Goal: Information Seeking & Learning: Learn about a topic

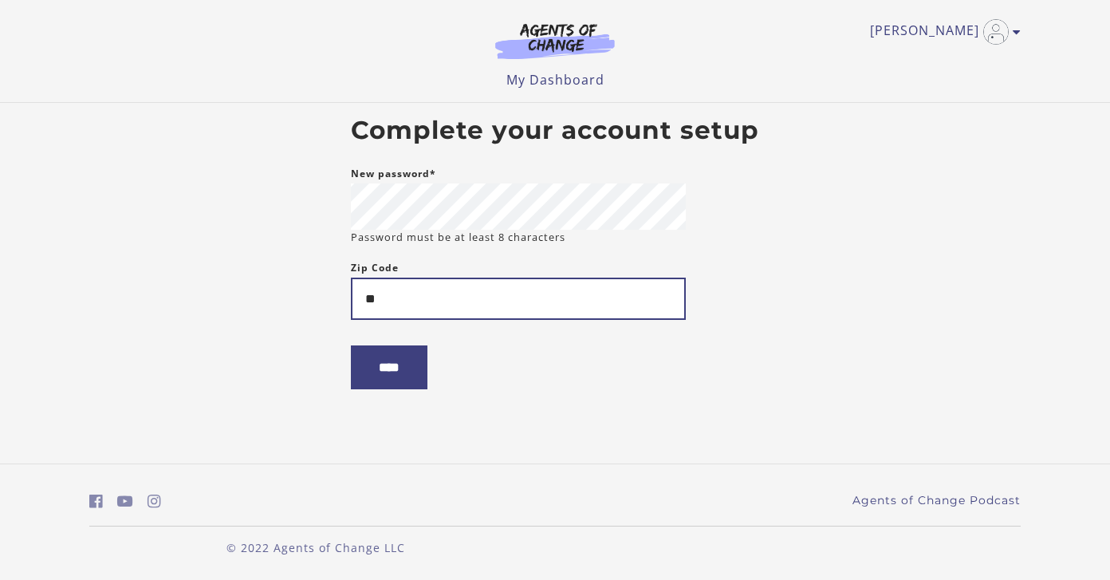
type input "*"
type input "*****"
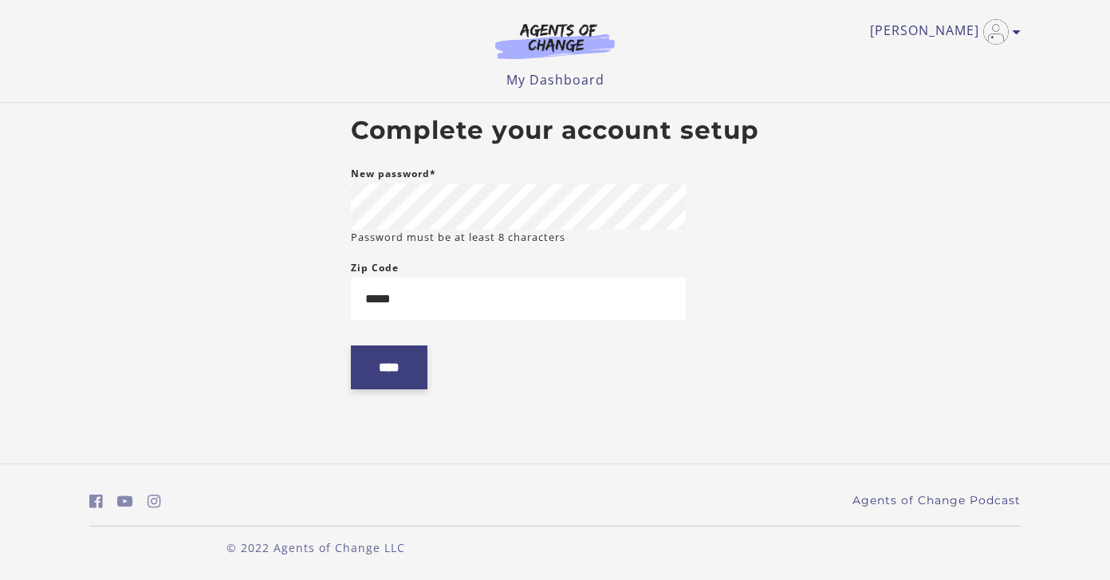
click at [391, 378] on input "****" at bounding box center [389, 367] width 77 height 44
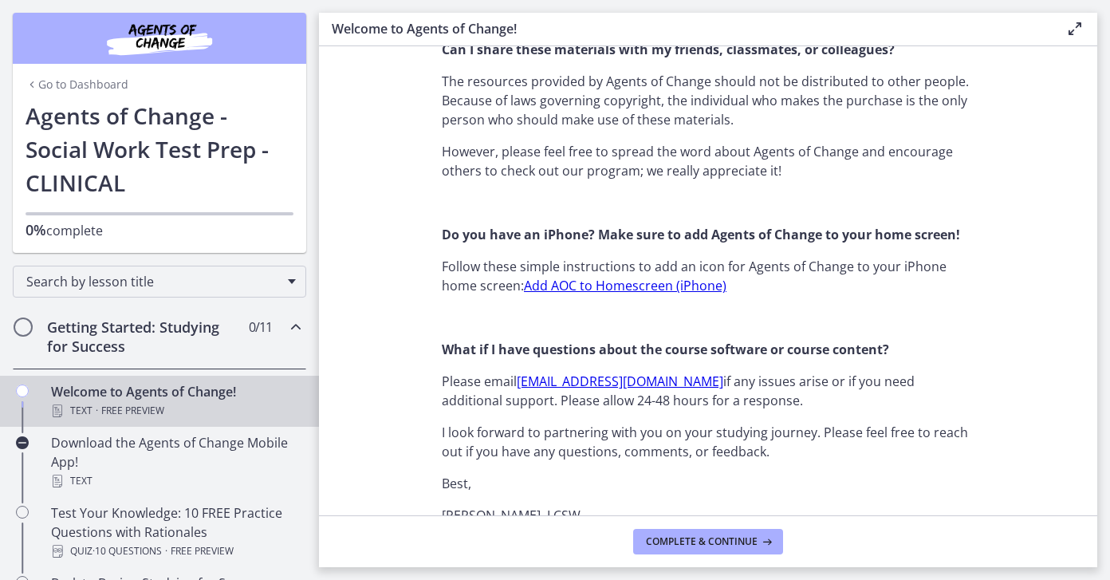
scroll to position [1516, 0]
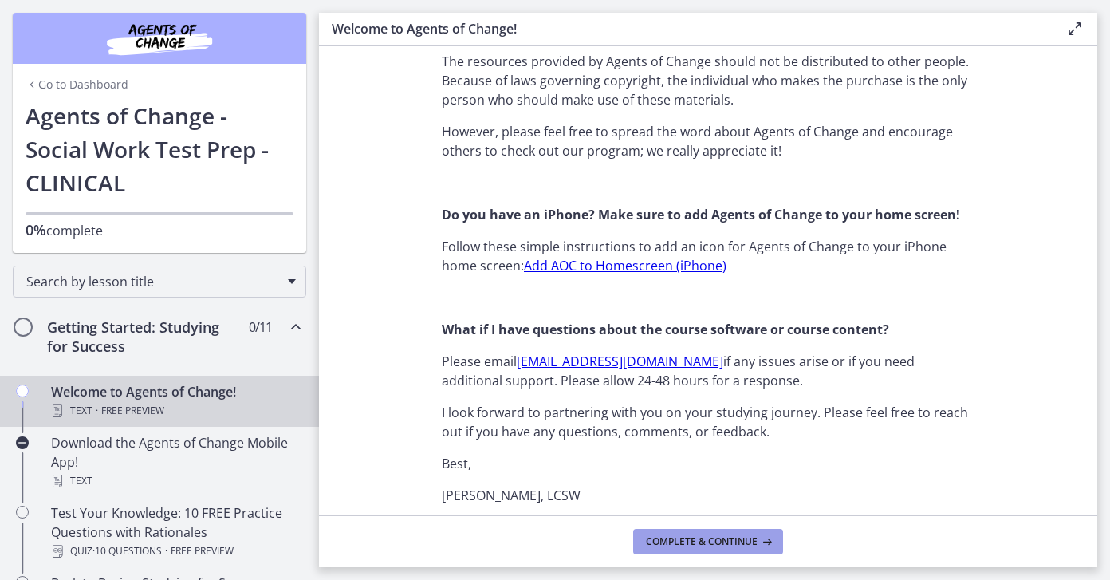
click at [683, 547] on span "Complete & continue" at bounding box center [702, 541] width 112 height 13
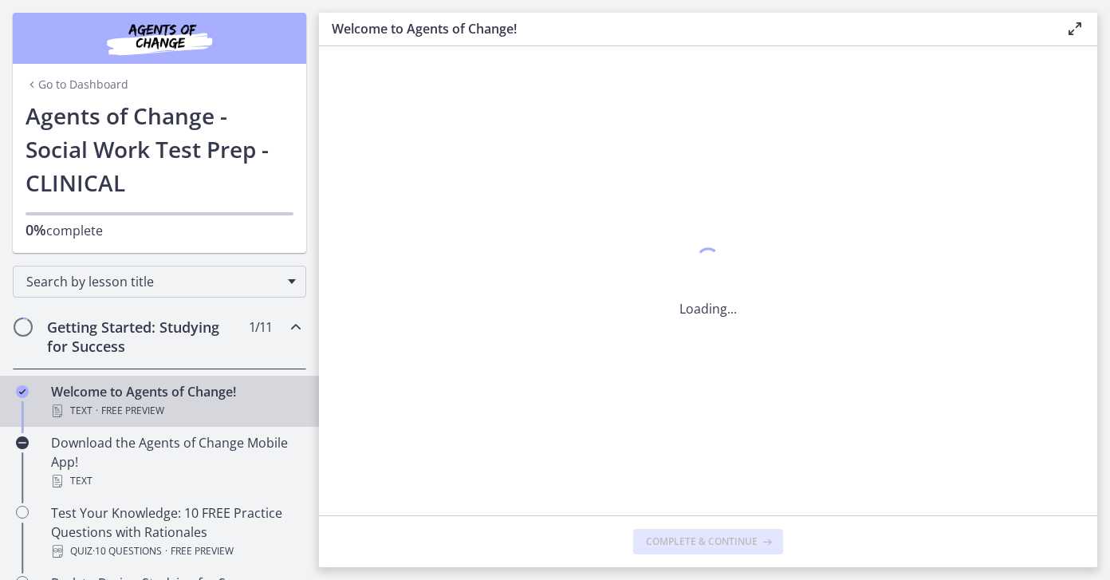
scroll to position [0, 0]
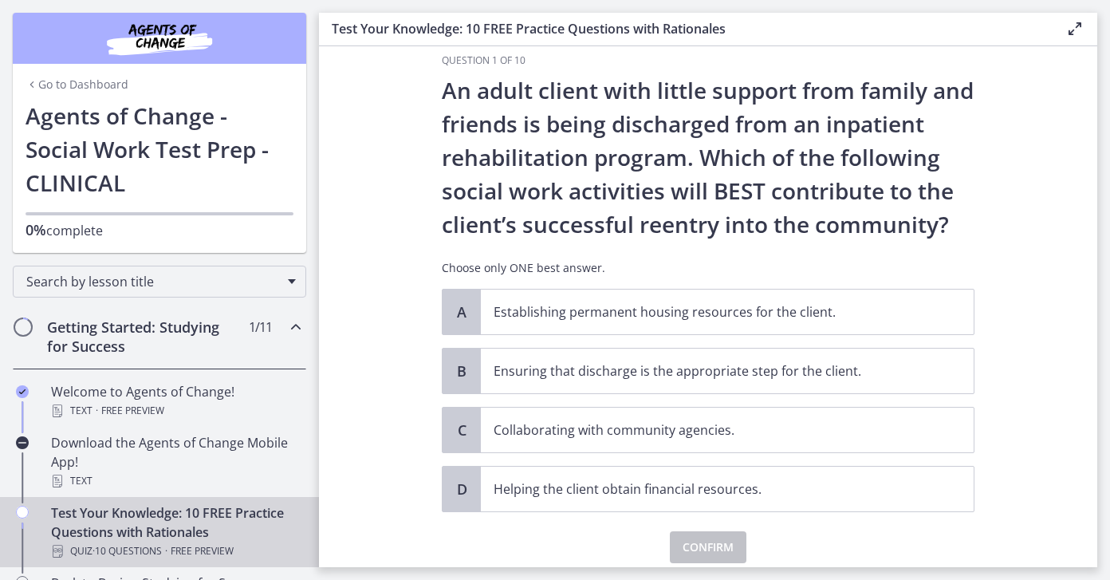
scroll to position [11, 0]
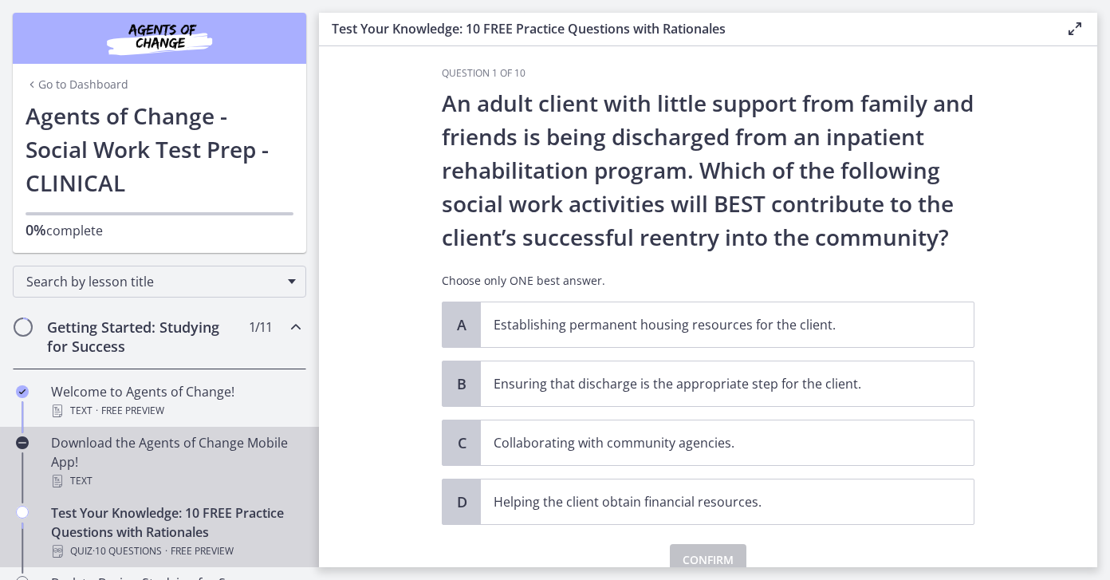
click at [130, 459] on div "Download the Agents of Change Mobile App! Text" at bounding box center [175, 461] width 249 height 57
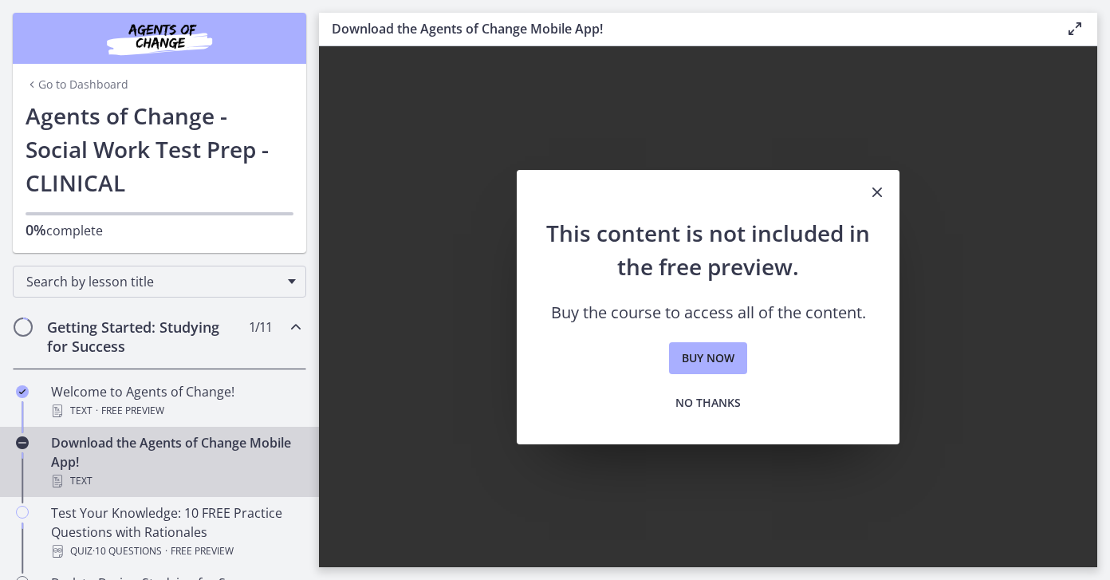
click at [871, 195] on icon "Close" at bounding box center [876, 192] width 19 height 19
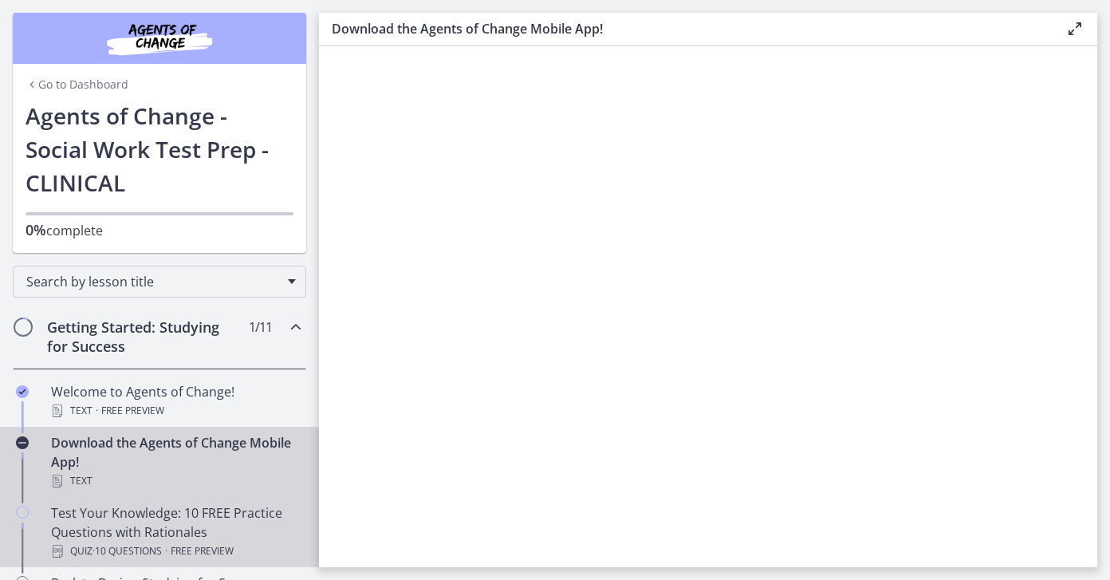
click at [155, 517] on div "Test Your Knowledge: 10 FREE Practice Questions with Rationales Quiz · 10 Quest…" at bounding box center [175, 531] width 249 height 57
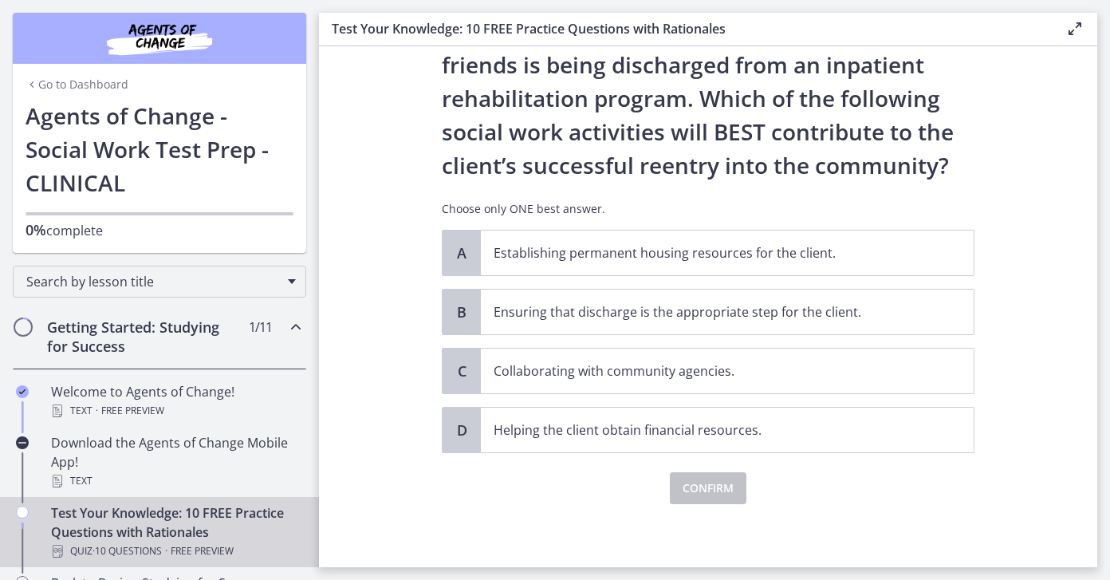
scroll to position [84, 0]
click at [535, 365] on p "Collaborating with community agencies." at bounding box center [711, 369] width 435 height 19
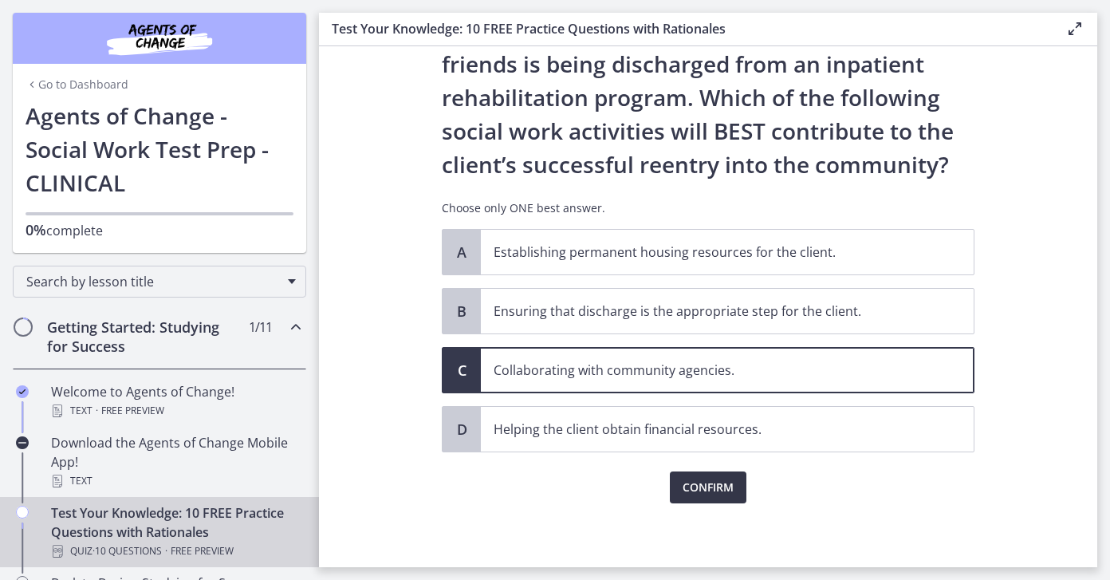
click at [704, 489] on span "Confirm" at bounding box center [707, 487] width 51 height 19
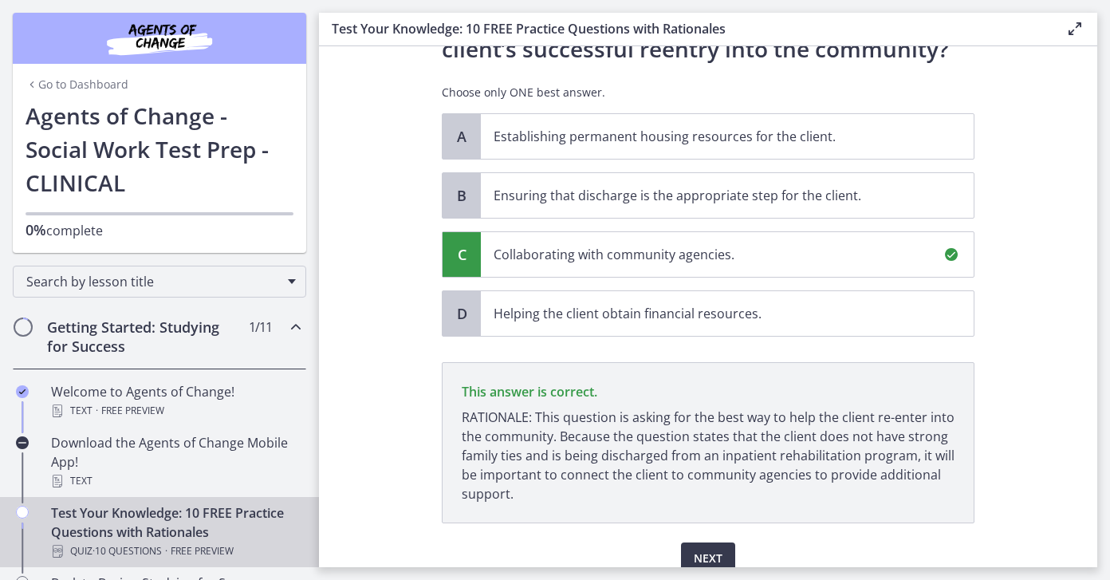
scroll to position [270, 0]
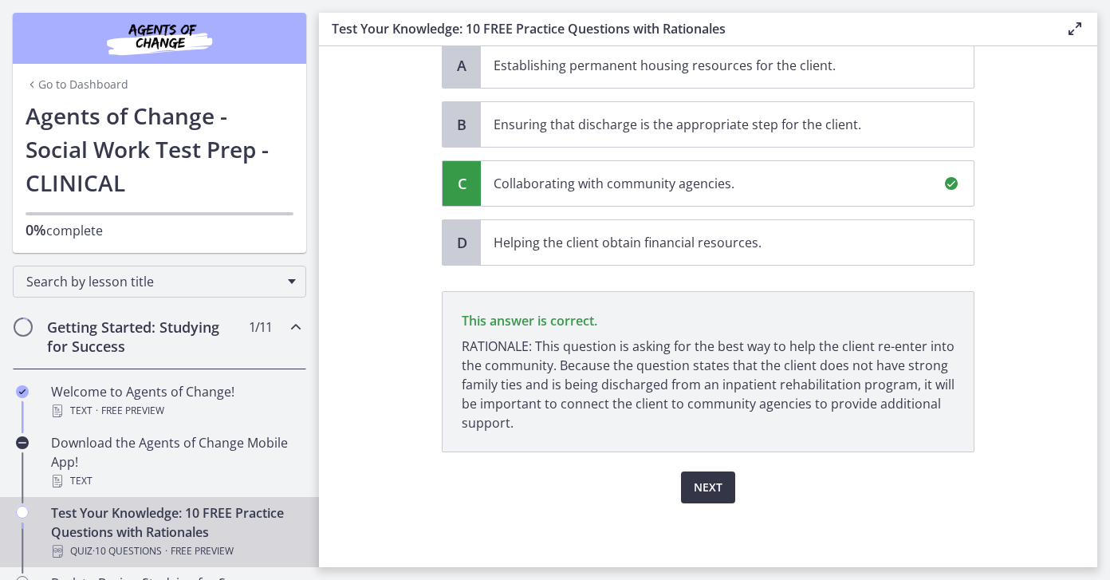
click at [724, 485] on button "Next" at bounding box center [708, 487] width 54 height 32
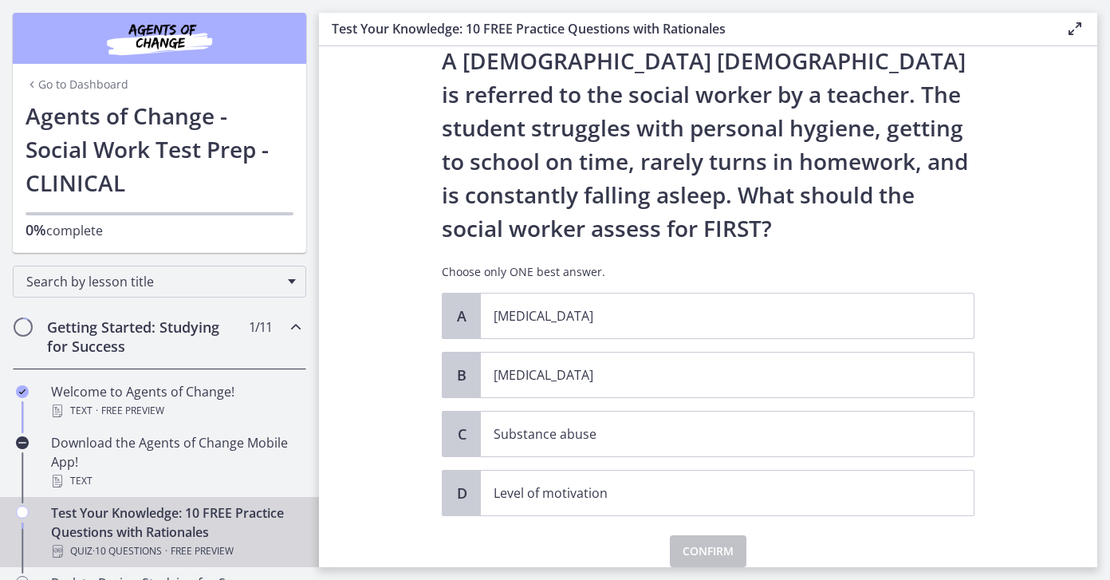
scroll to position [49, 0]
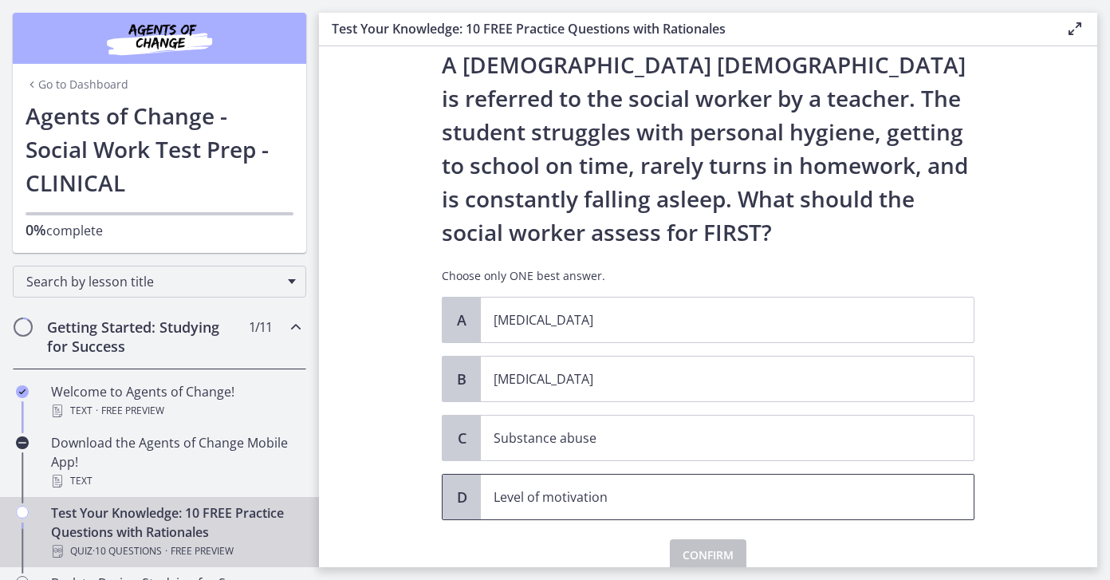
click at [517, 508] on span "Level of motivation" at bounding box center [727, 496] width 493 height 45
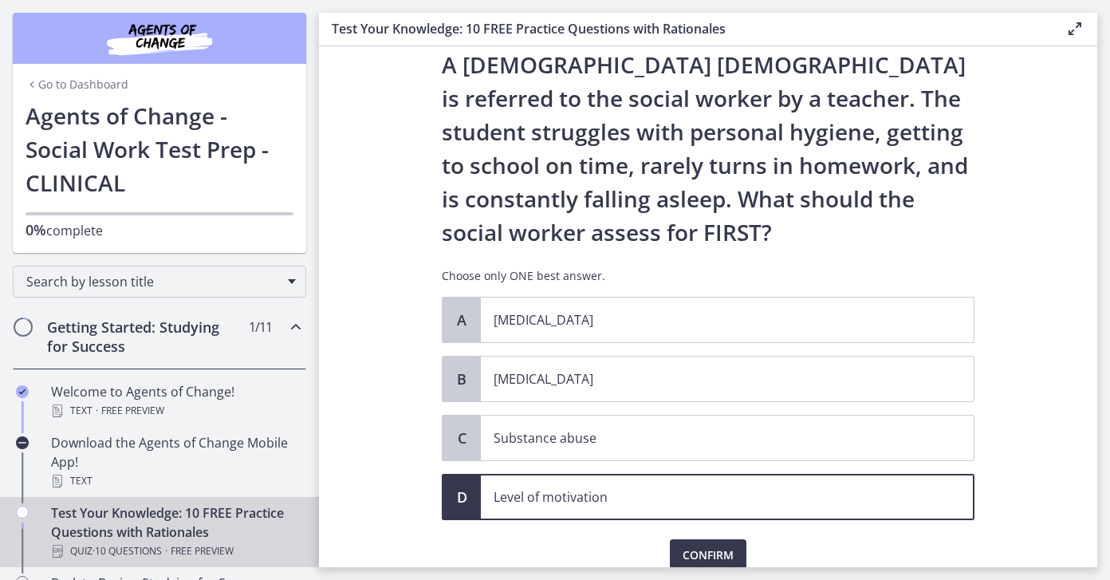
scroll to position [117, 0]
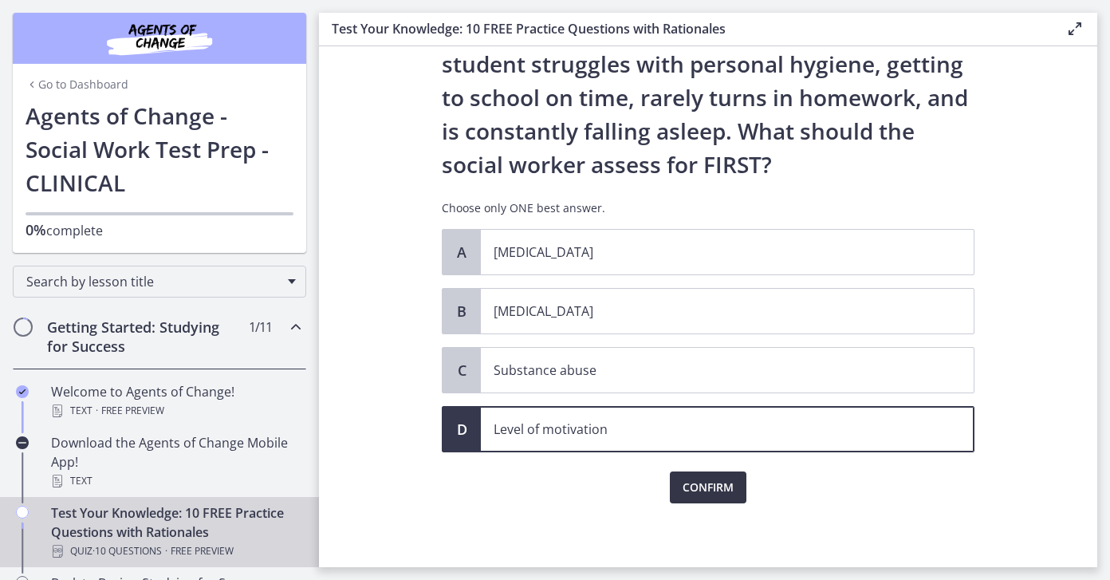
click at [722, 482] on span "Confirm" at bounding box center [707, 487] width 51 height 19
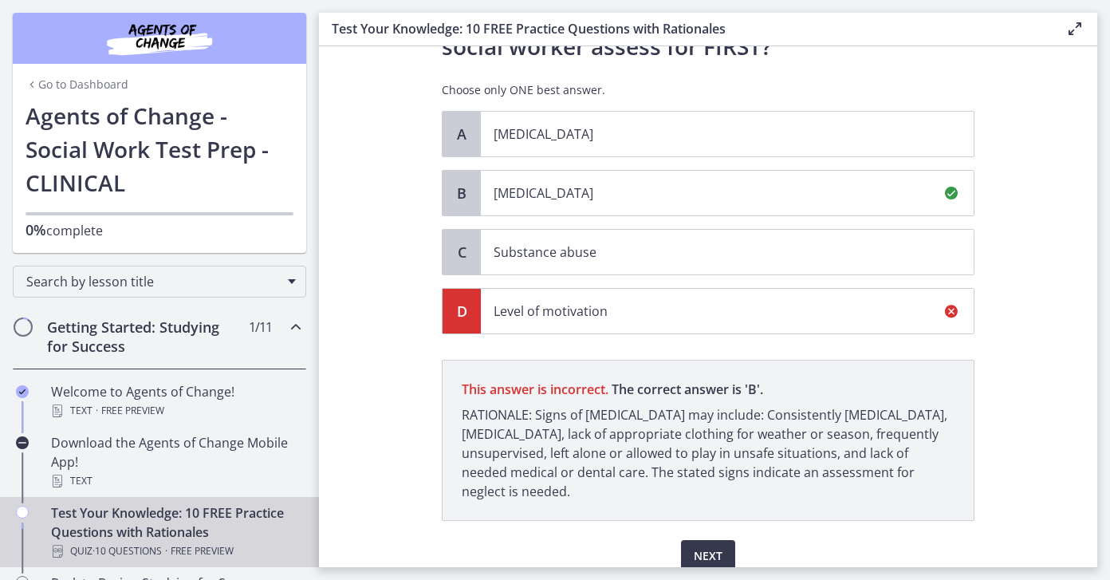
scroll to position [304, 0]
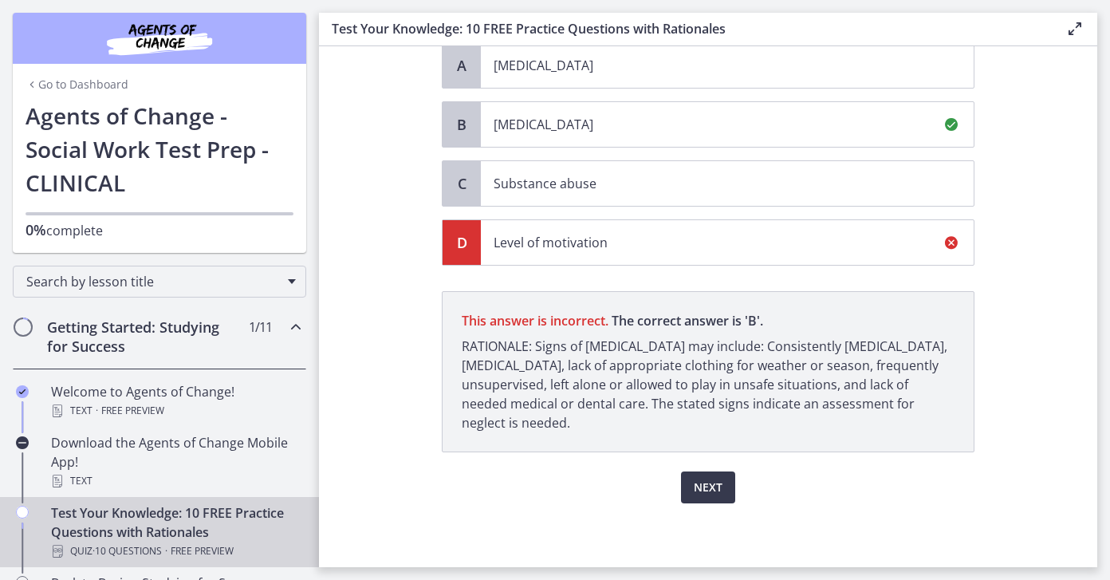
click at [533, 112] on span "Child neglect" at bounding box center [727, 124] width 493 height 45
click at [717, 494] on span "Next" at bounding box center [708, 487] width 29 height 19
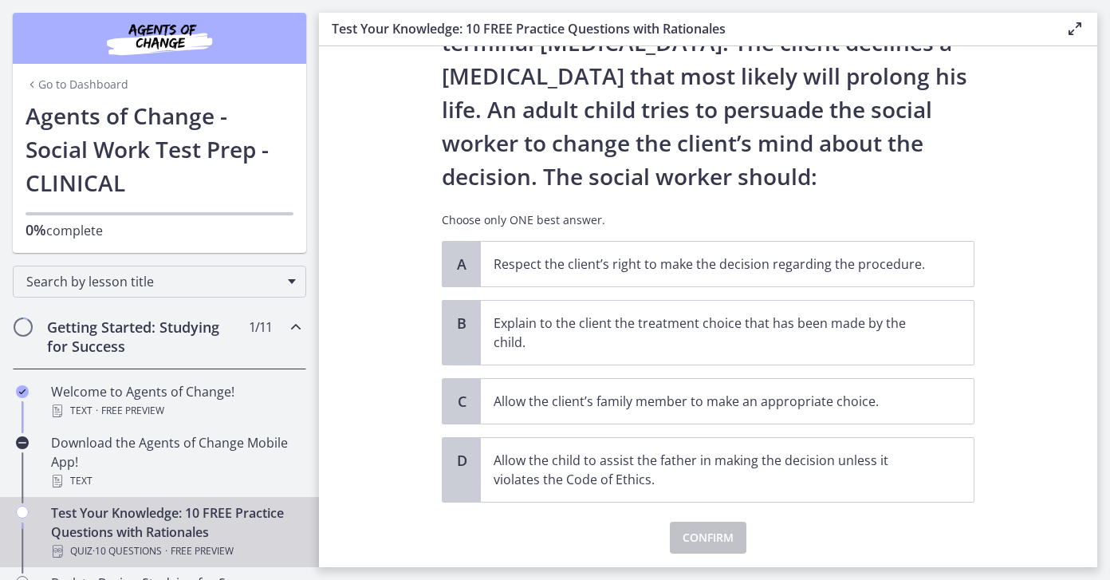
scroll to position [185, 0]
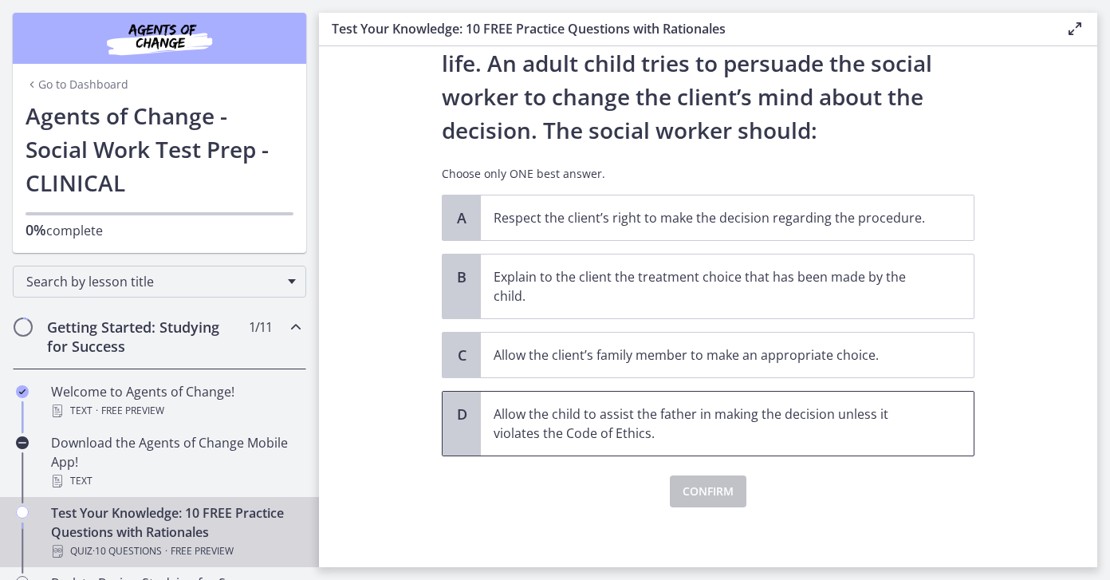
click at [598, 433] on p "Allow the child to assist the father in making the decision unless it violates …" at bounding box center [711, 423] width 435 height 38
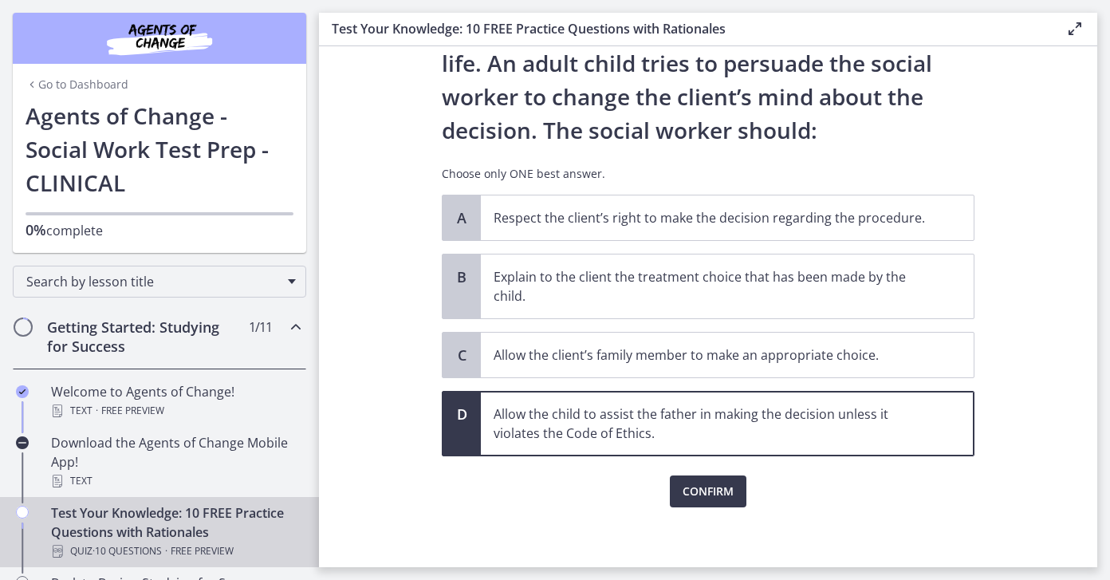
scroll to position [189, 0]
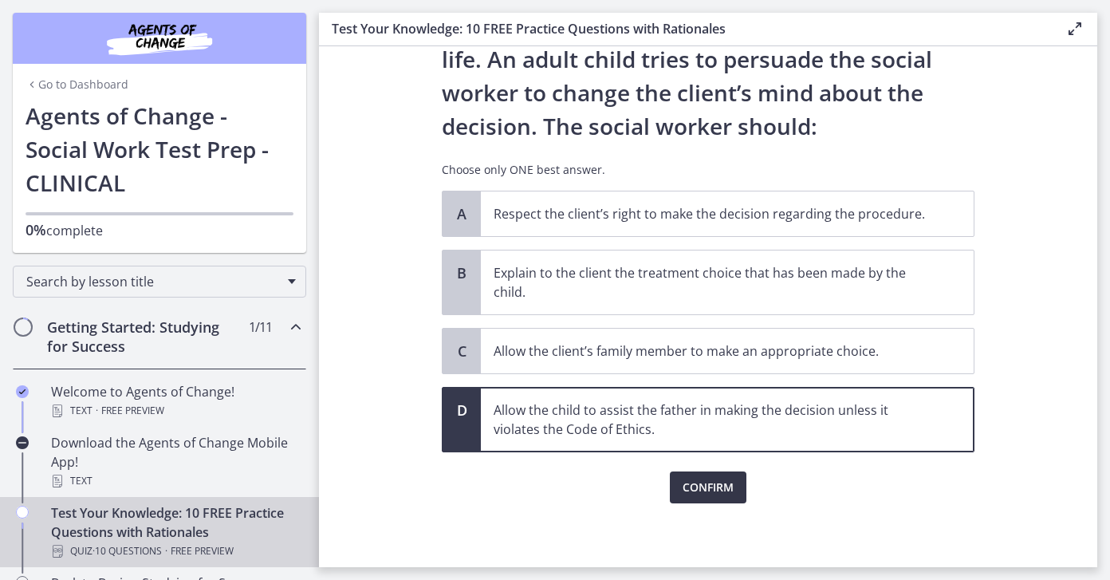
click at [697, 490] on span "Confirm" at bounding box center [707, 487] width 51 height 19
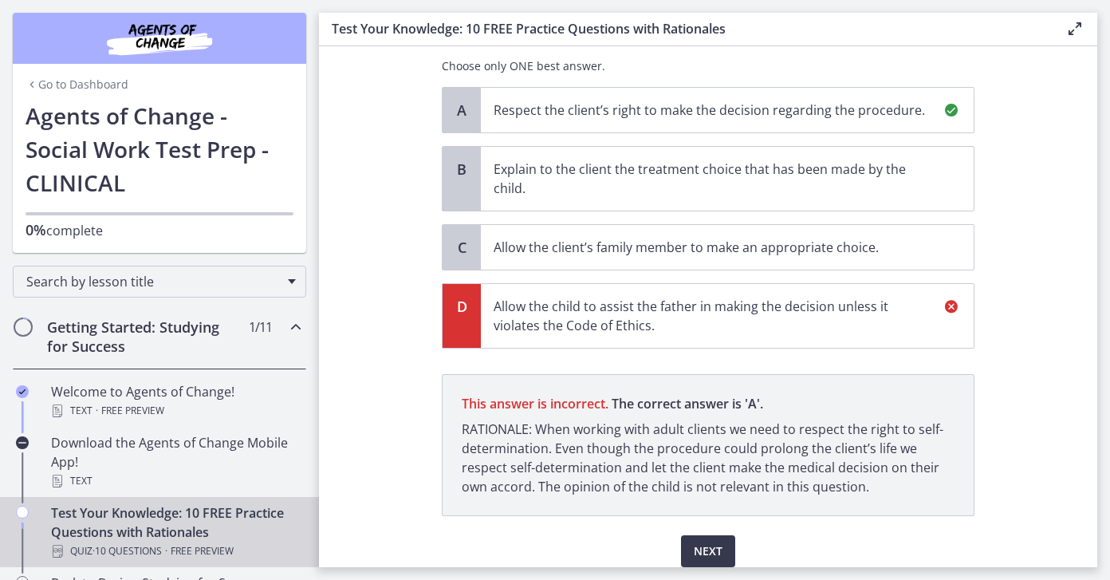
scroll to position [356, 0]
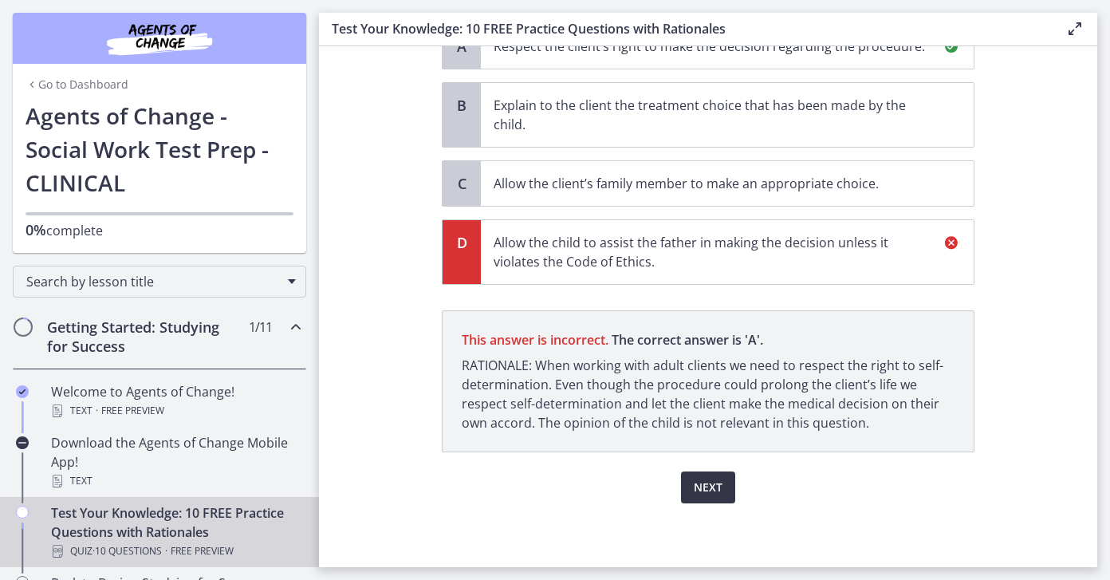
click at [720, 485] on span "Next" at bounding box center [708, 487] width 29 height 19
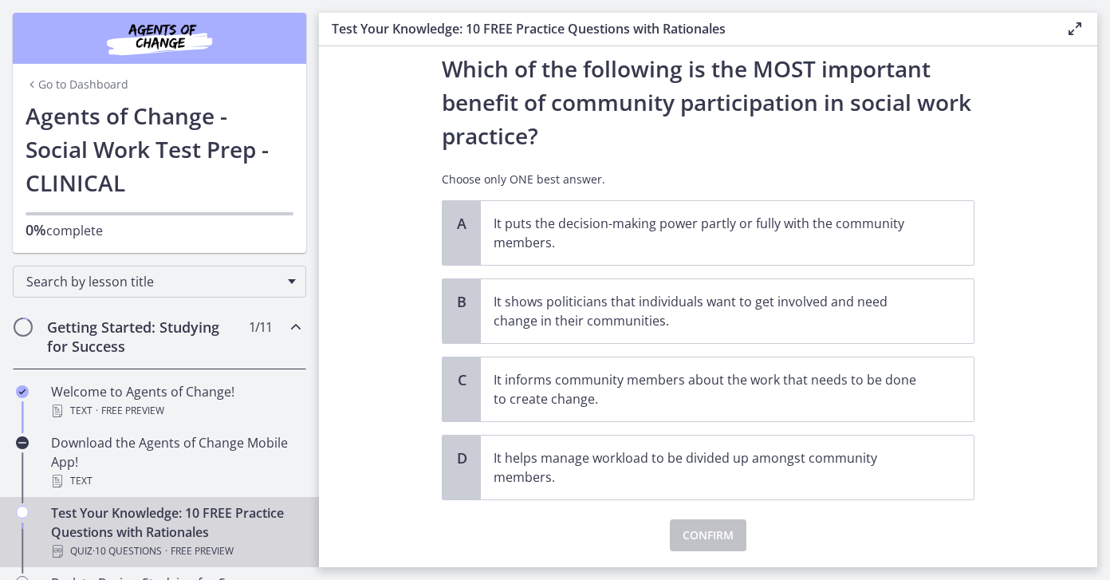
scroll to position [51, 0]
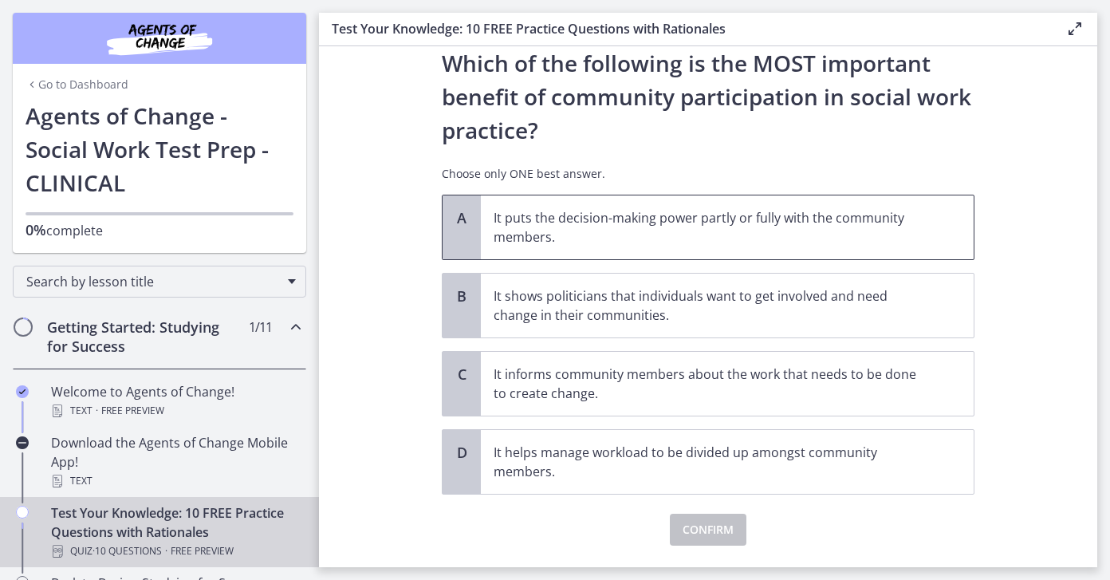
click at [575, 211] on p "It puts the decision-making power partly or fully with the community members." at bounding box center [711, 227] width 435 height 38
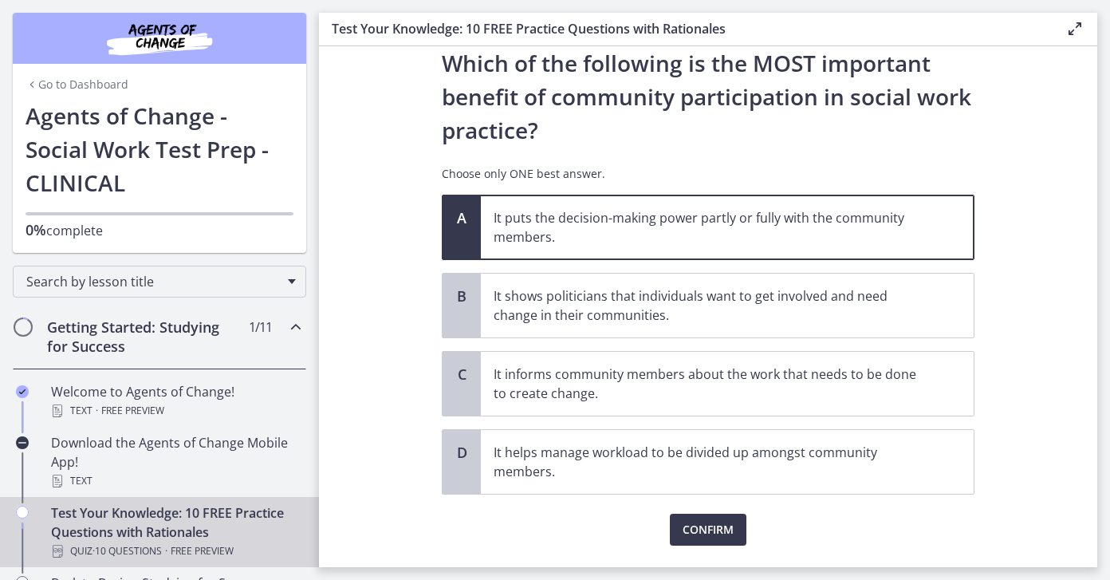
scroll to position [93, 0]
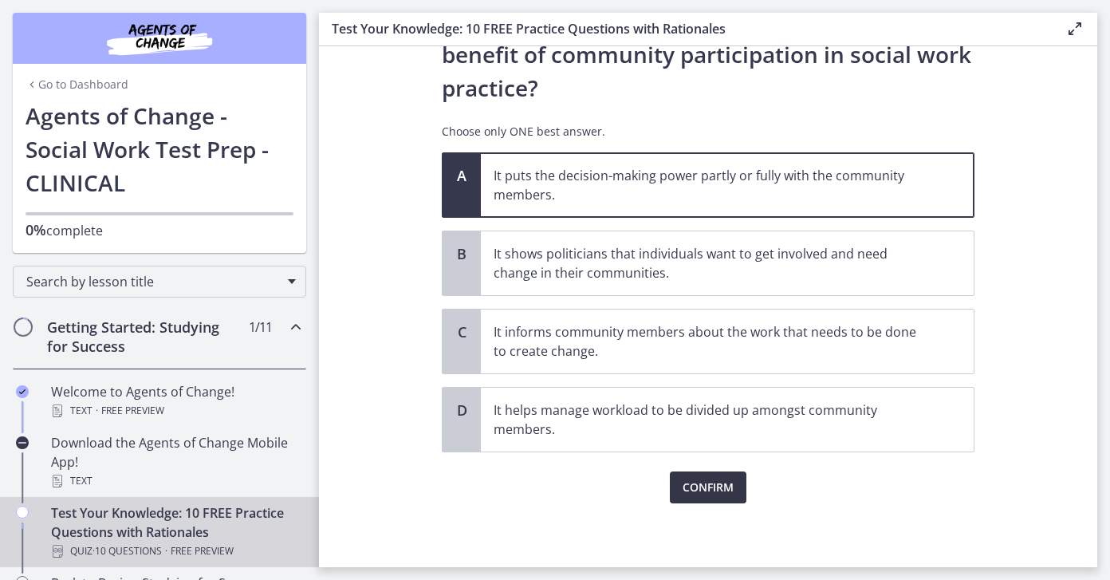
click at [699, 485] on span "Confirm" at bounding box center [707, 487] width 51 height 19
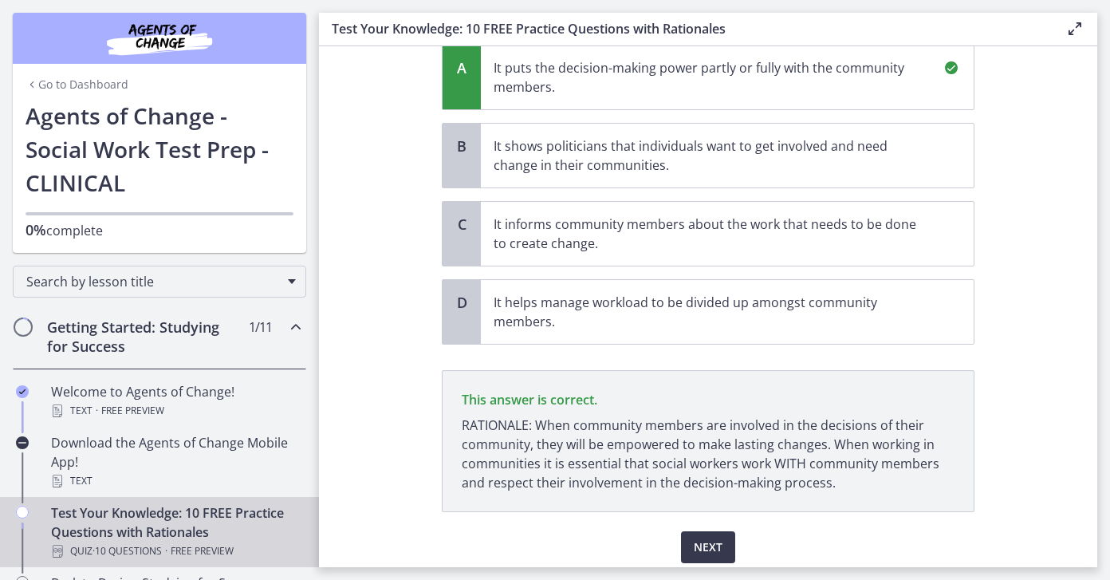
scroll to position [261, 0]
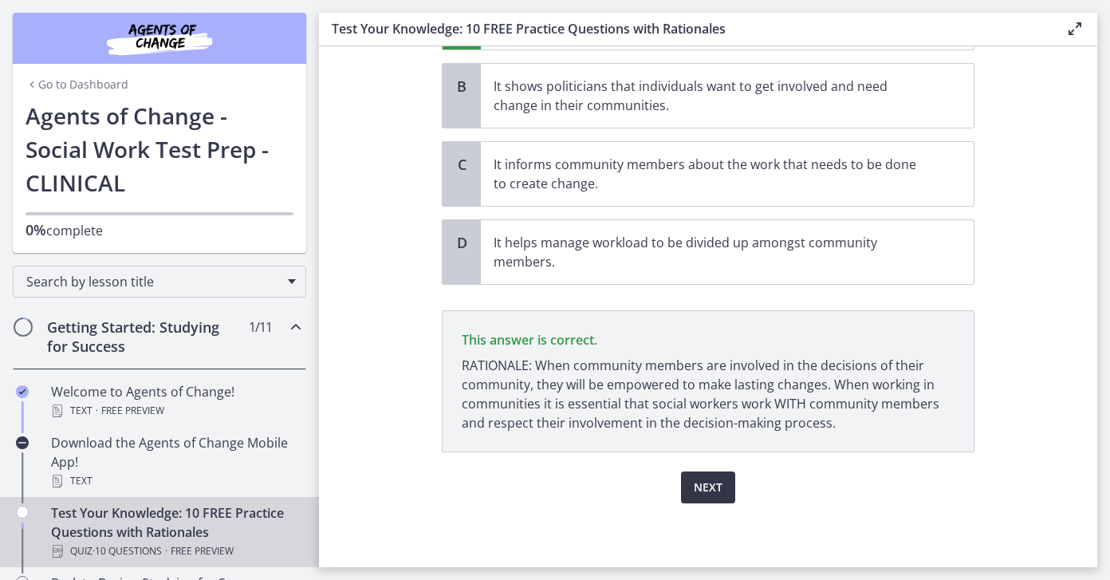
click at [711, 479] on span "Next" at bounding box center [708, 487] width 29 height 19
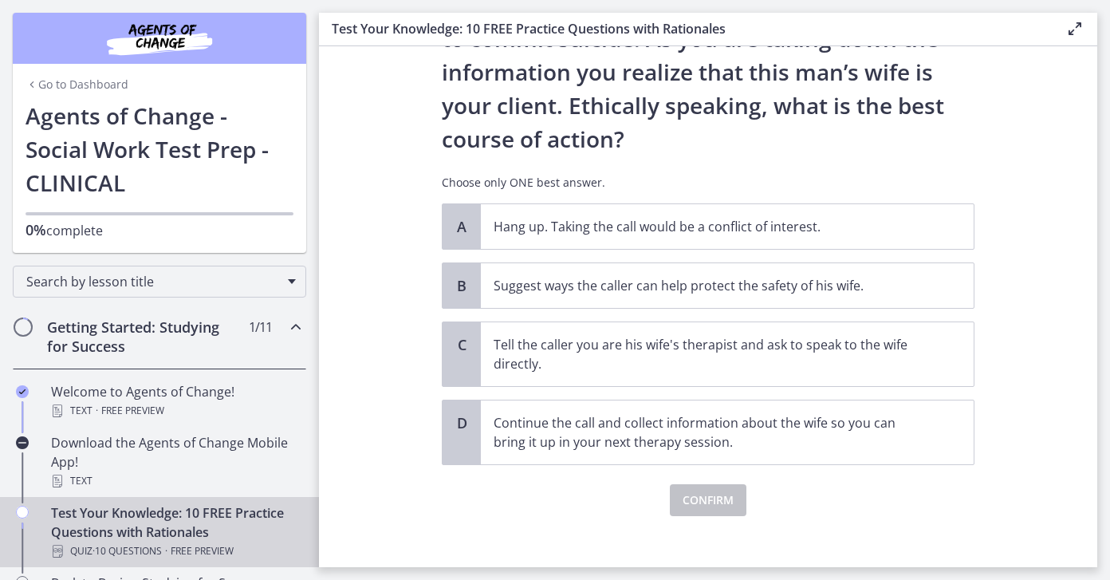
scroll to position [222, 0]
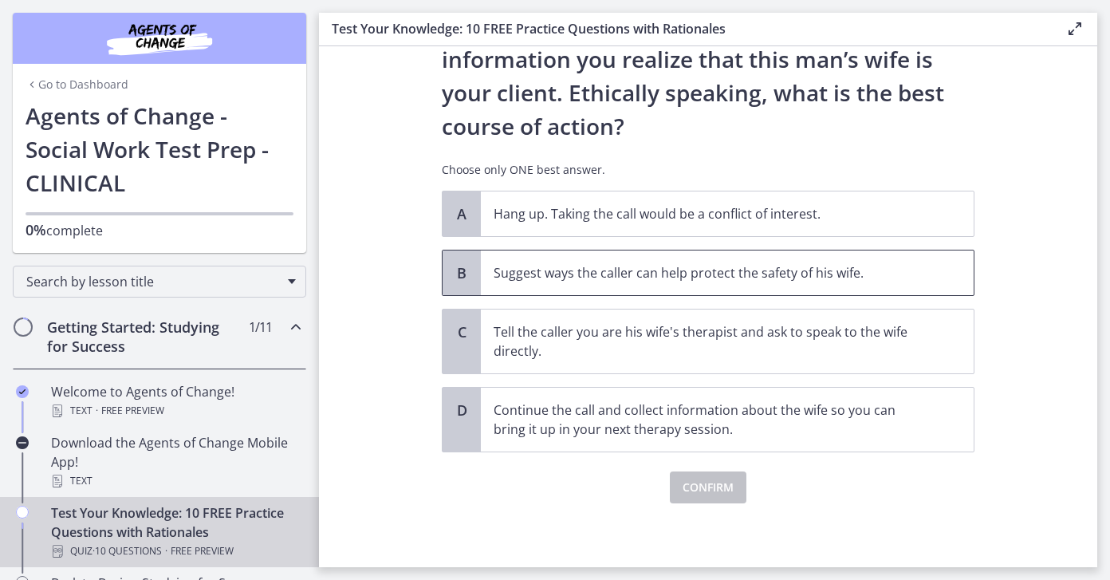
click at [559, 267] on p "Suggest ways the caller can help protect the safety of his wife." at bounding box center [711, 272] width 435 height 19
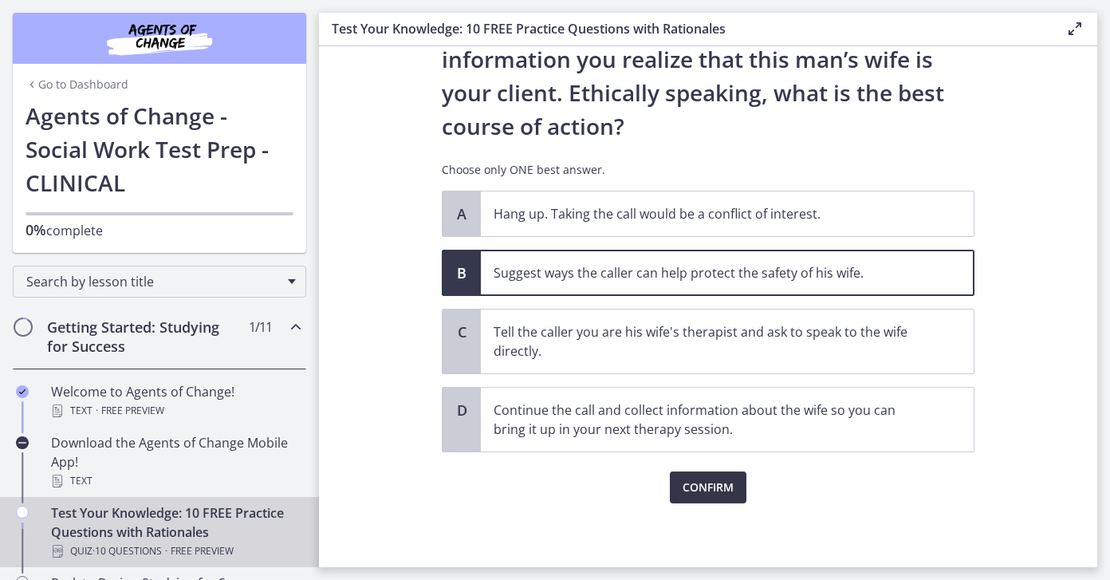
click at [702, 485] on span "Confirm" at bounding box center [707, 487] width 51 height 19
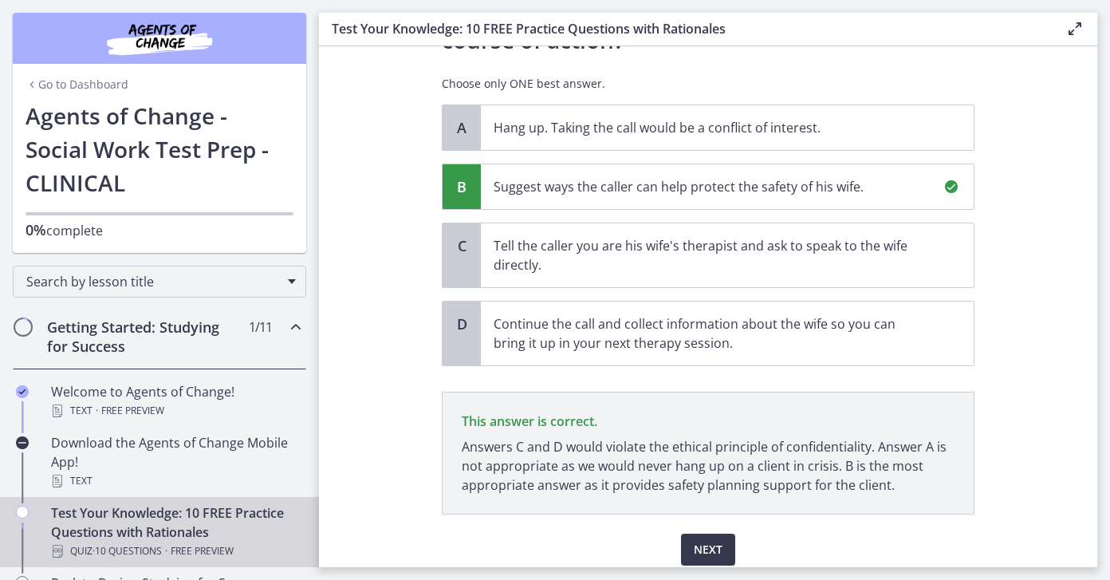
scroll to position [371, 0]
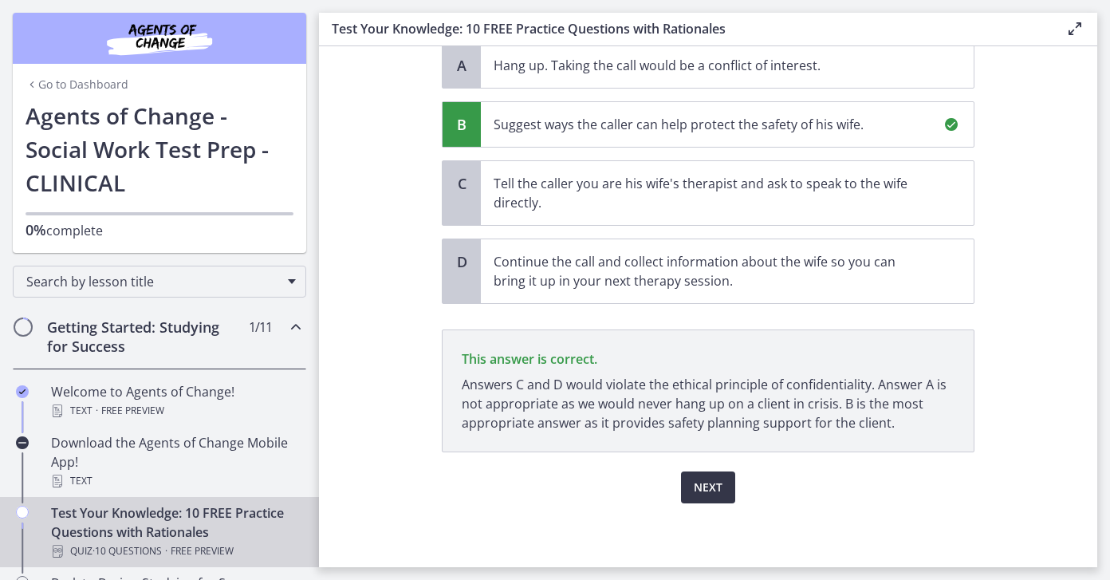
click at [717, 486] on span "Next" at bounding box center [708, 487] width 29 height 19
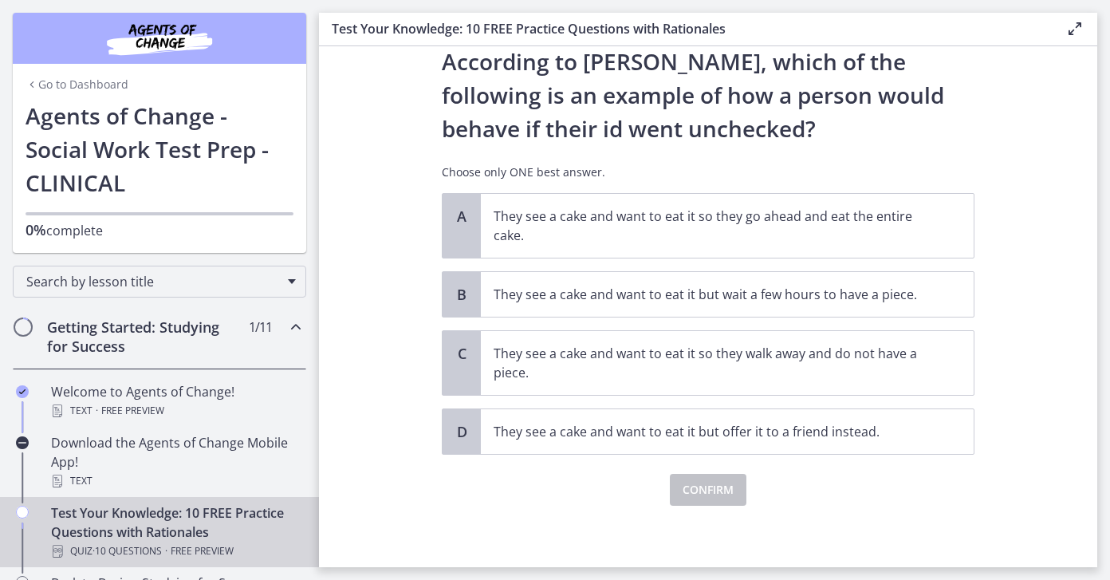
scroll to position [55, 0]
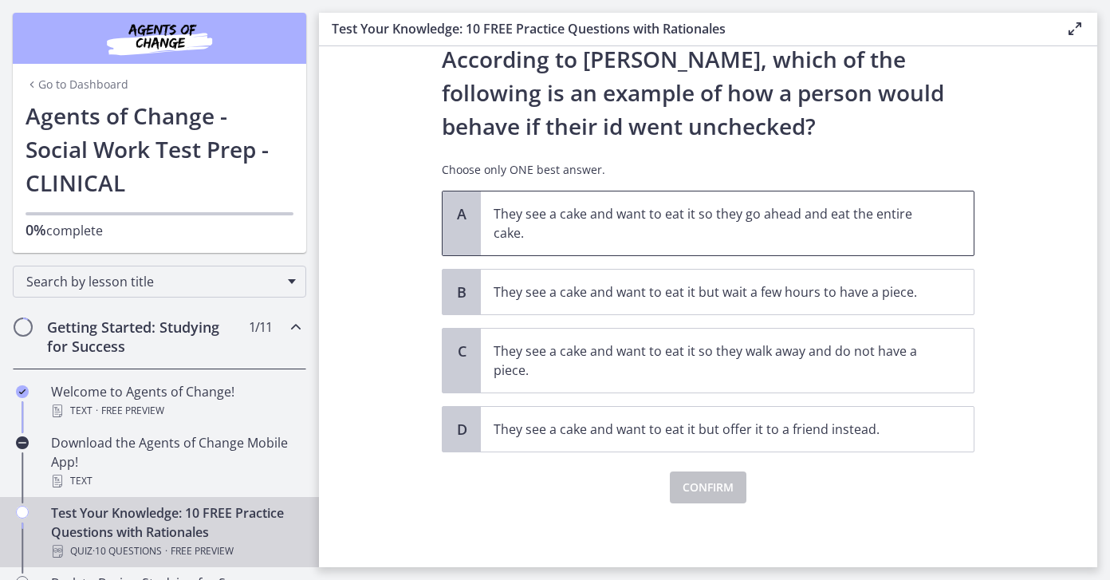
click at [600, 206] on p "They see a cake and want to eat it so they go ahead and eat the entire cake." at bounding box center [711, 223] width 435 height 38
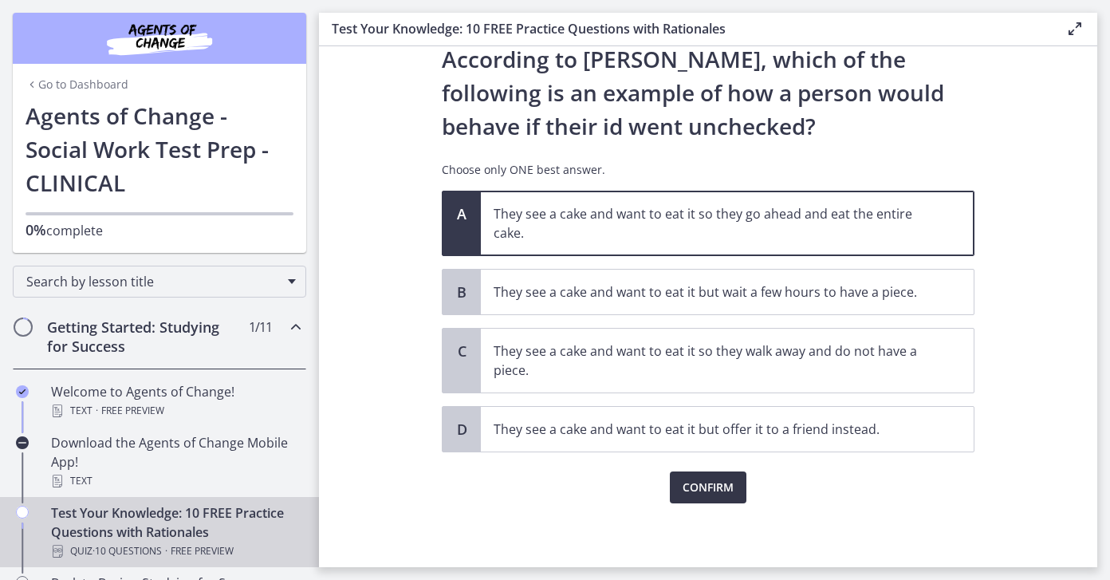
click at [706, 490] on span "Confirm" at bounding box center [707, 487] width 51 height 19
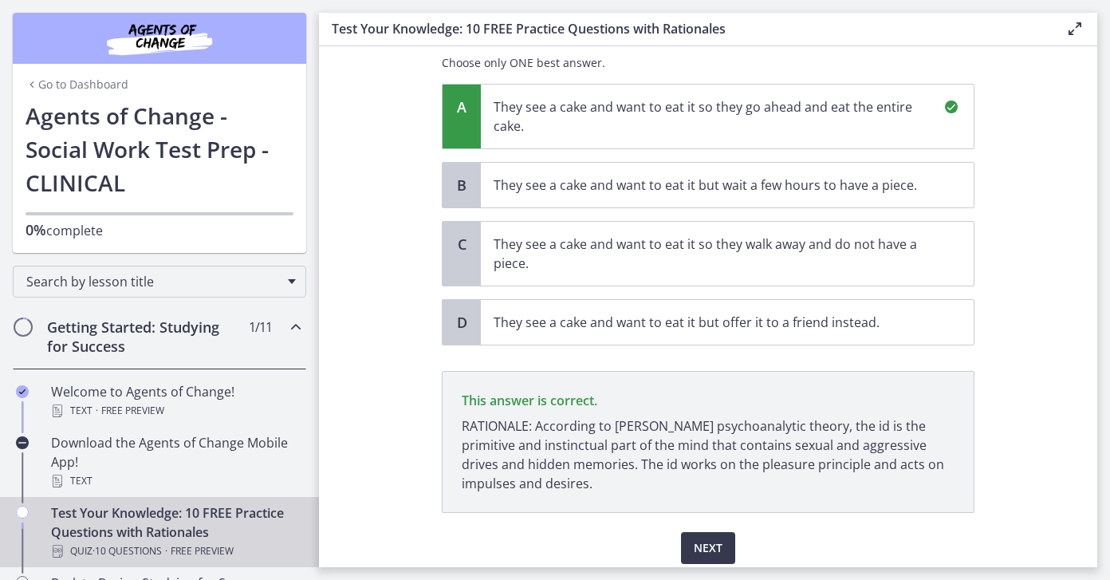
scroll to position [222, 0]
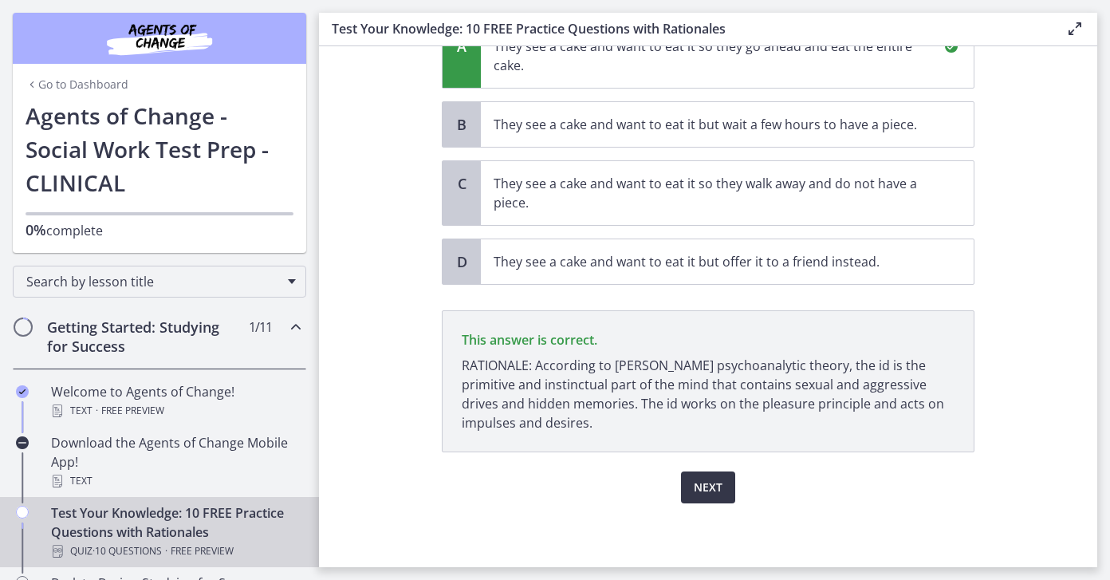
click at [704, 492] on span "Next" at bounding box center [708, 487] width 29 height 19
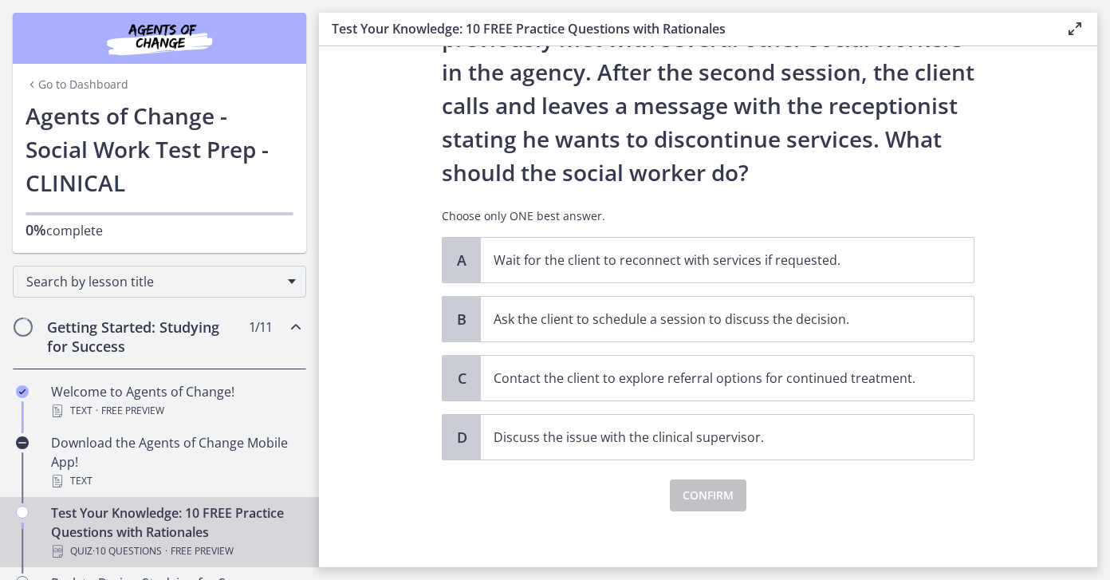
scroll to position [151, 0]
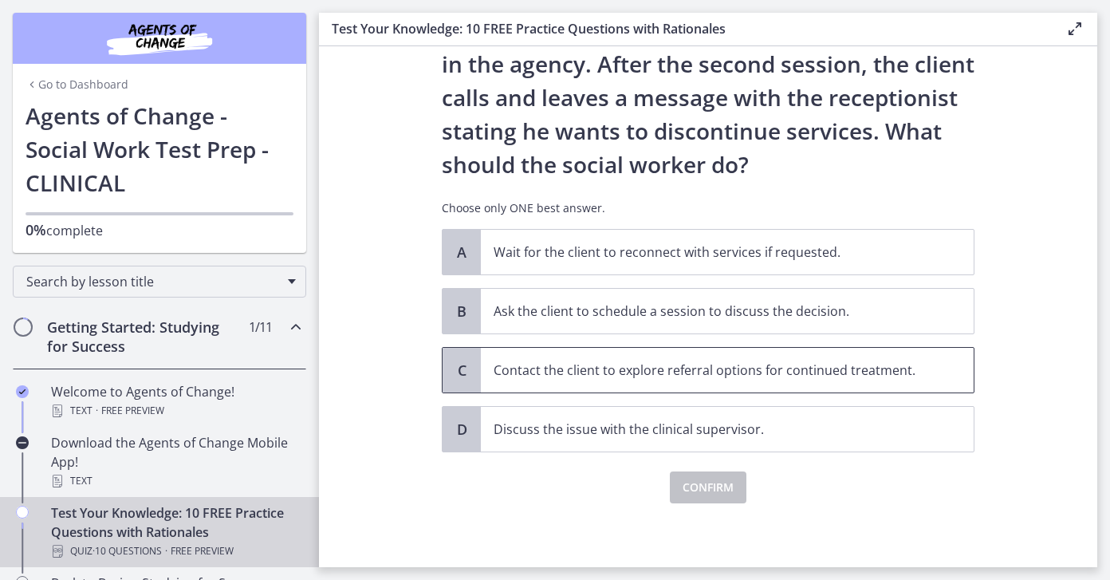
click at [500, 374] on p "Contact the client to explore referral options for continued treatment." at bounding box center [711, 369] width 435 height 19
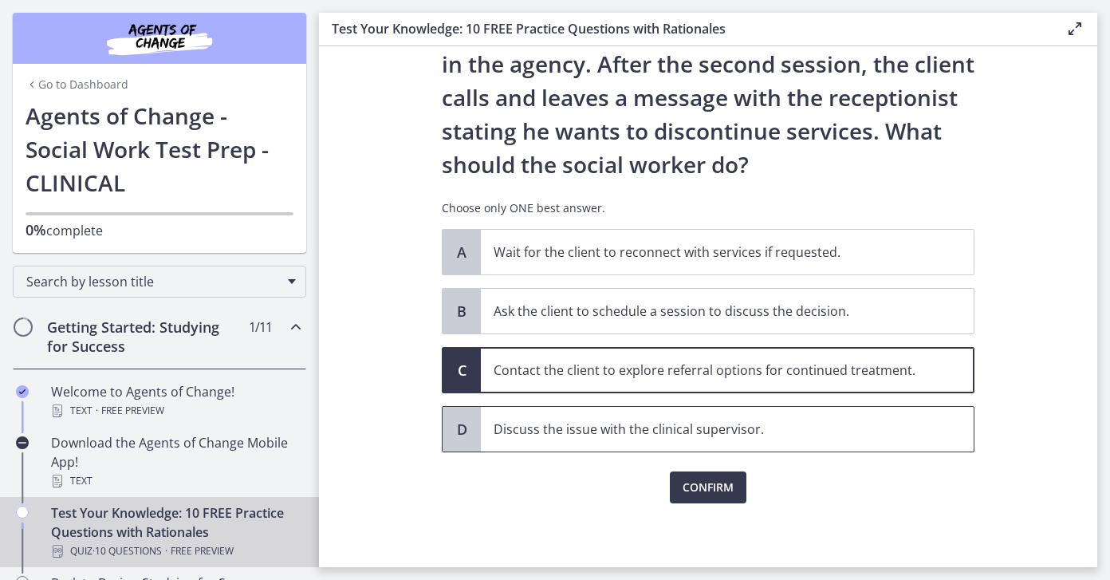
click at [513, 437] on p "Discuss the issue with the clinical supervisor." at bounding box center [711, 428] width 435 height 19
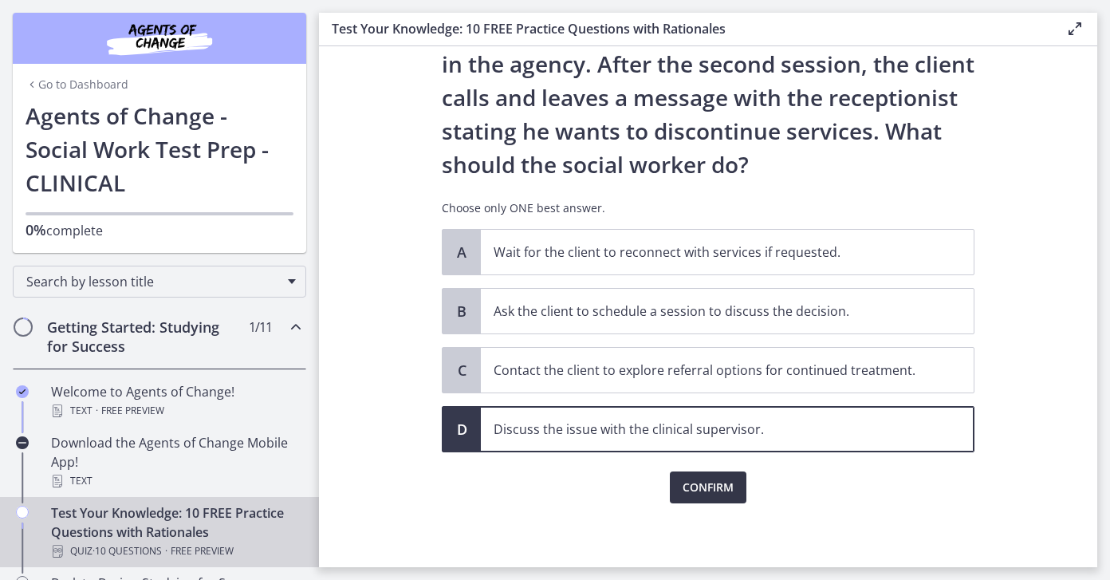
click at [698, 490] on span "Confirm" at bounding box center [707, 487] width 51 height 19
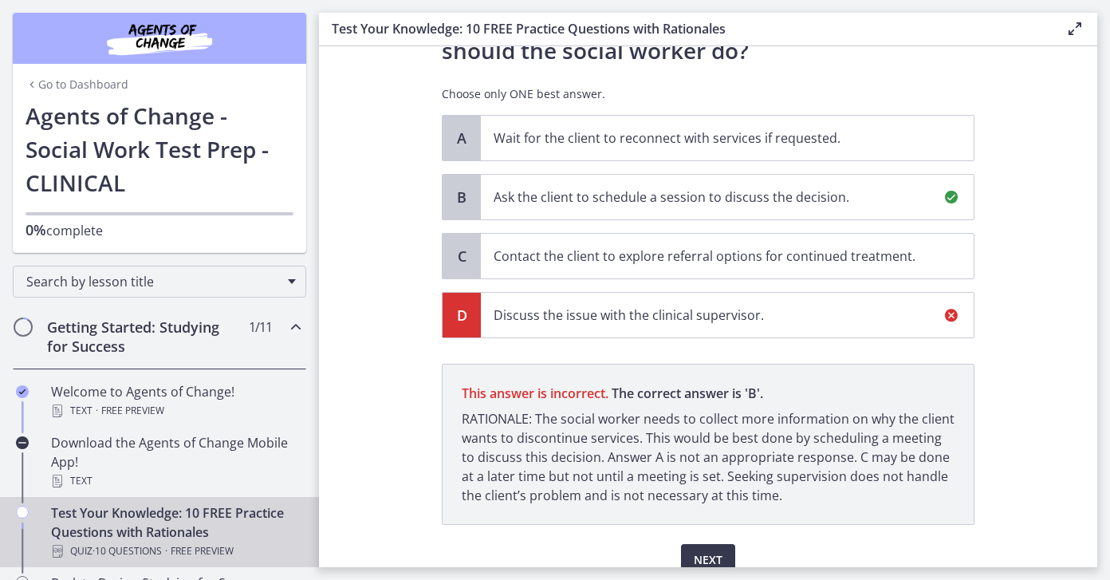
scroll to position [337, 0]
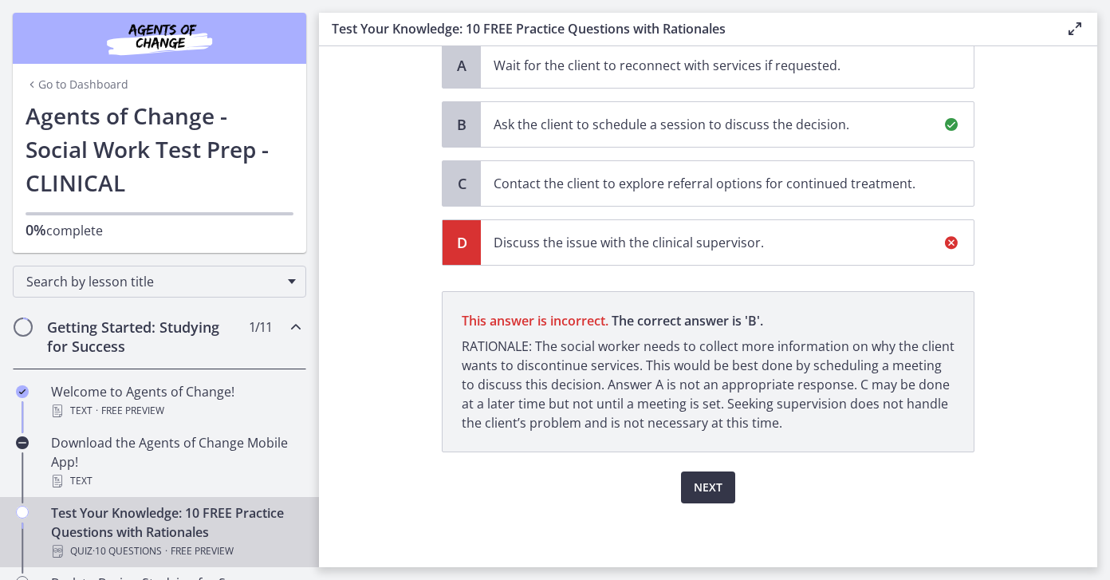
click at [711, 490] on span "Next" at bounding box center [708, 487] width 29 height 19
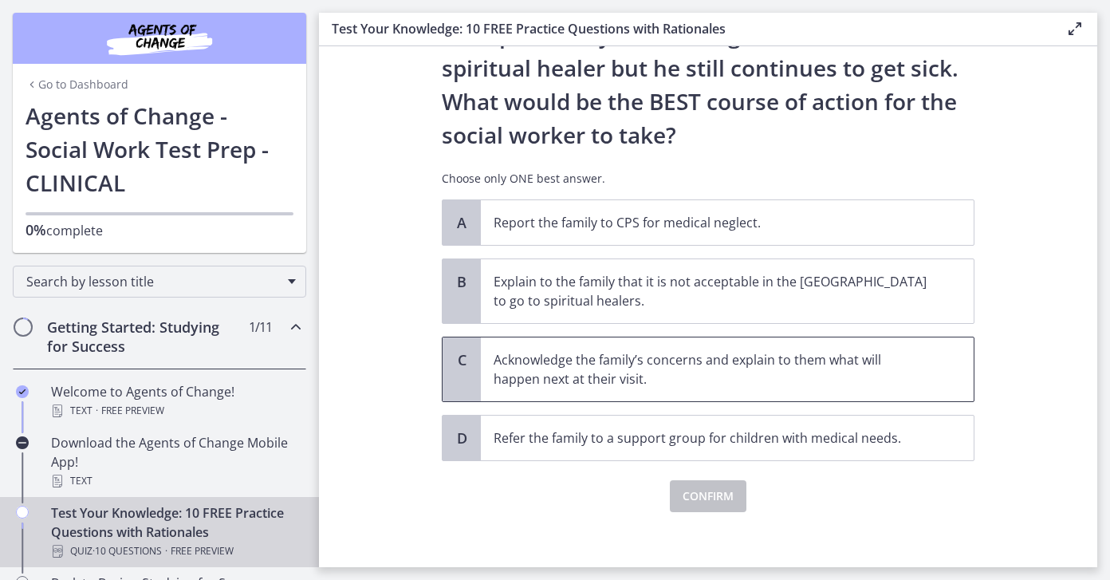
scroll to position [323, 0]
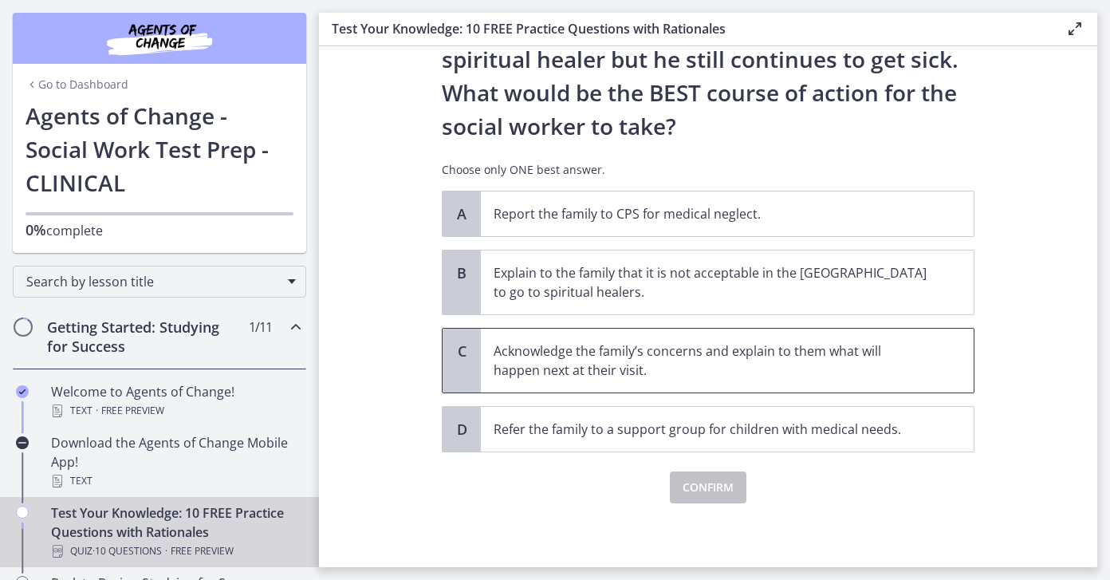
click at [610, 366] on p "Acknowledge the family’s concerns and explain to them what will happen next at …" at bounding box center [711, 360] width 435 height 38
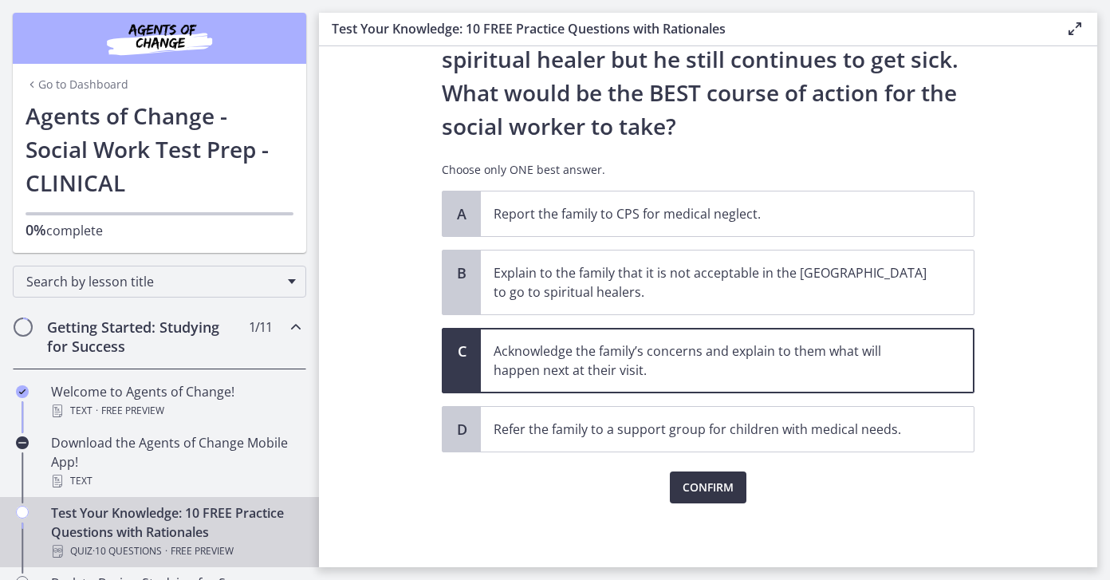
click at [694, 484] on span "Confirm" at bounding box center [707, 487] width 51 height 19
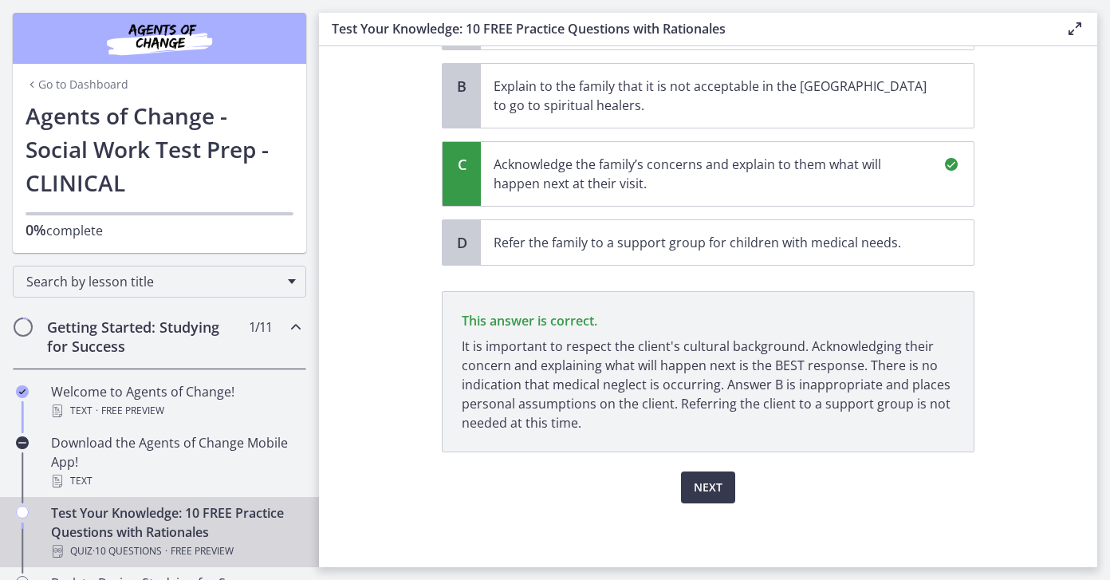
scroll to position [509, 0]
click at [714, 483] on span "Next" at bounding box center [708, 487] width 29 height 19
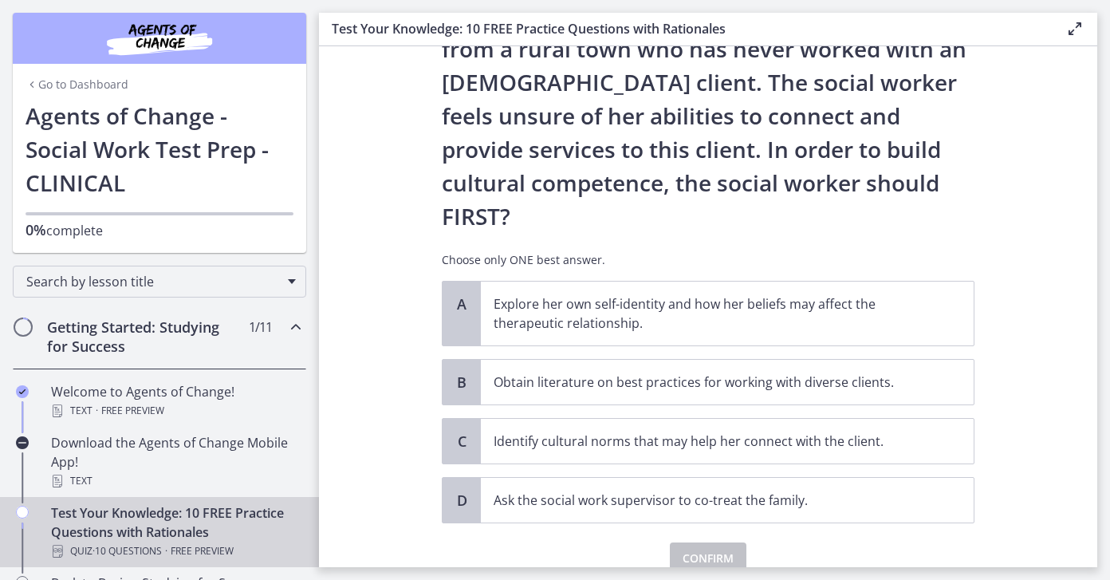
scroll to position [237, 0]
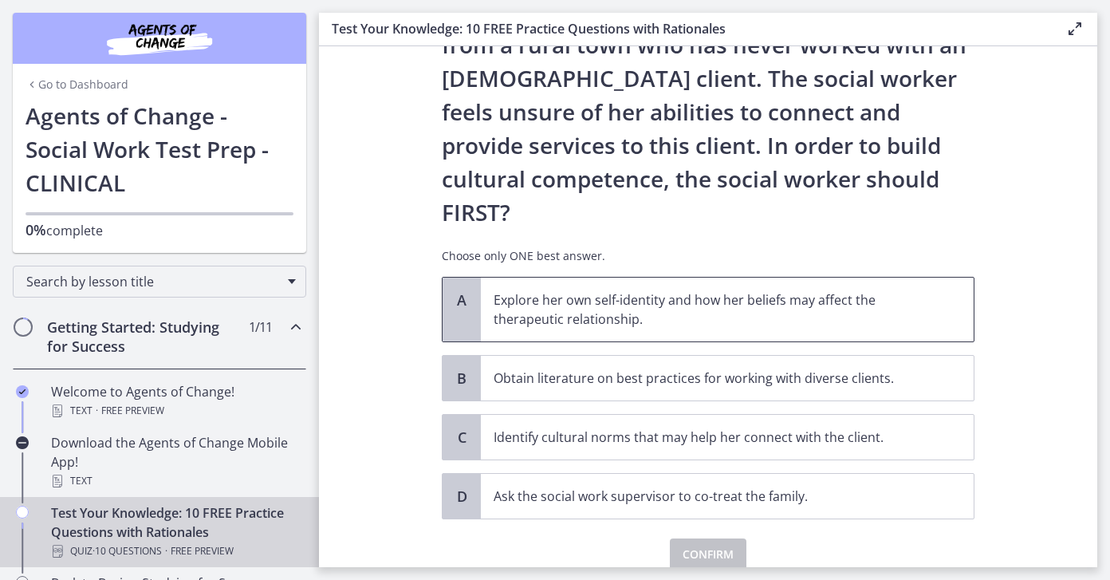
click at [549, 290] on p "Explore her own self-identity and how her beliefs may affect the therapeutic re…" at bounding box center [711, 309] width 435 height 38
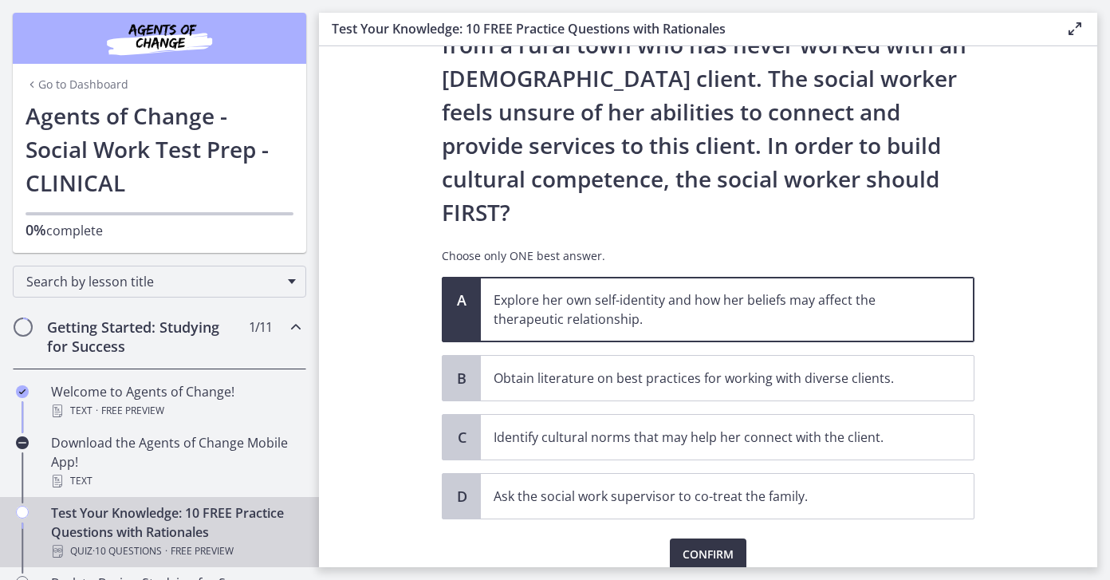
click at [702, 545] on span "Confirm" at bounding box center [707, 554] width 51 height 19
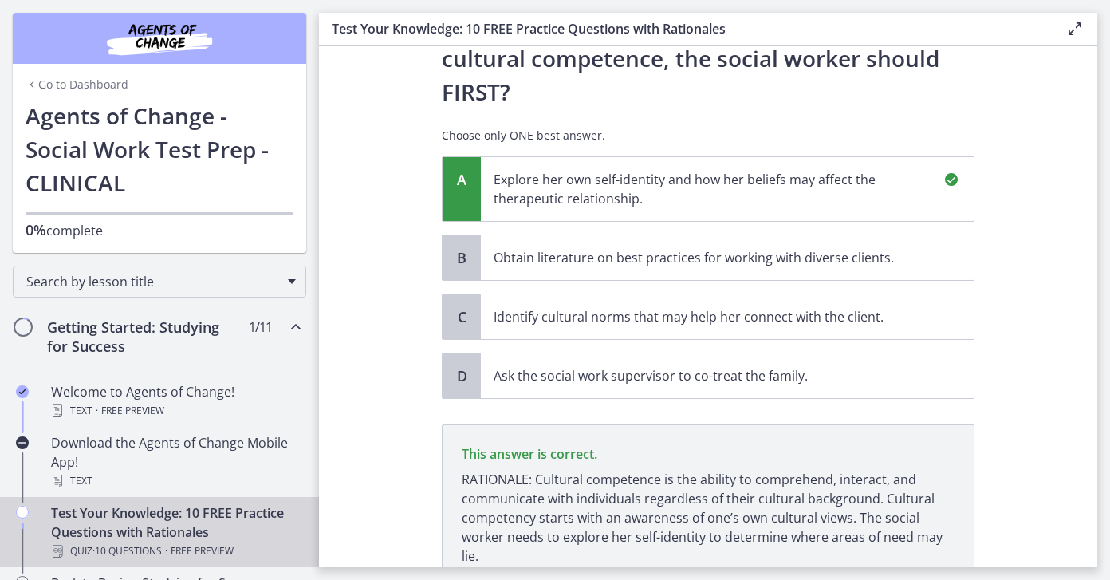
scroll to position [423, 0]
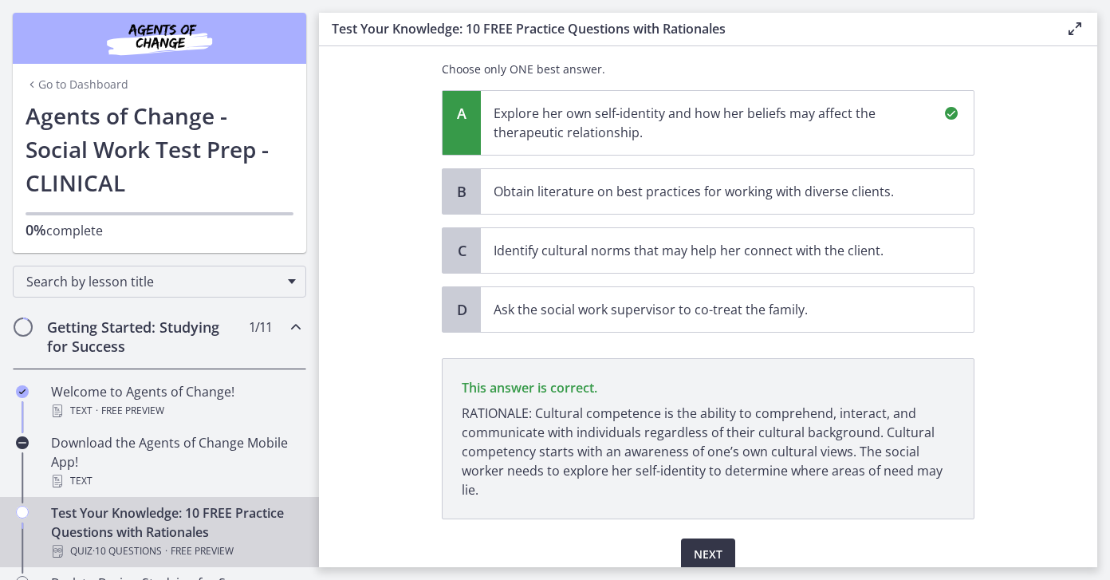
click at [717, 545] on span "Next" at bounding box center [708, 554] width 29 height 19
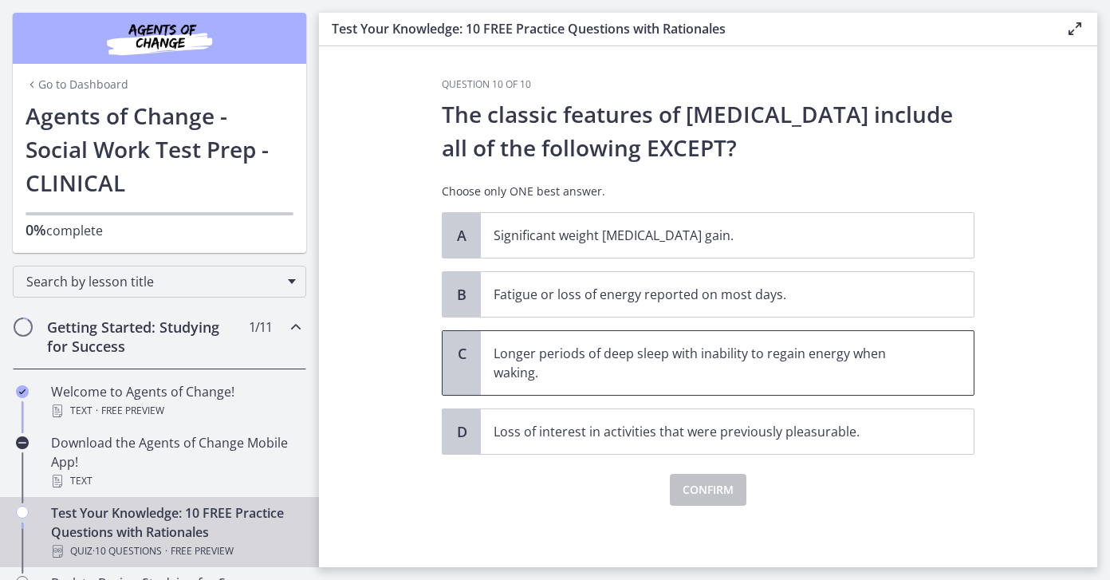
click at [545, 363] on p "Longer periods of deep sleep with inability to regain energy when waking." at bounding box center [711, 363] width 435 height 38
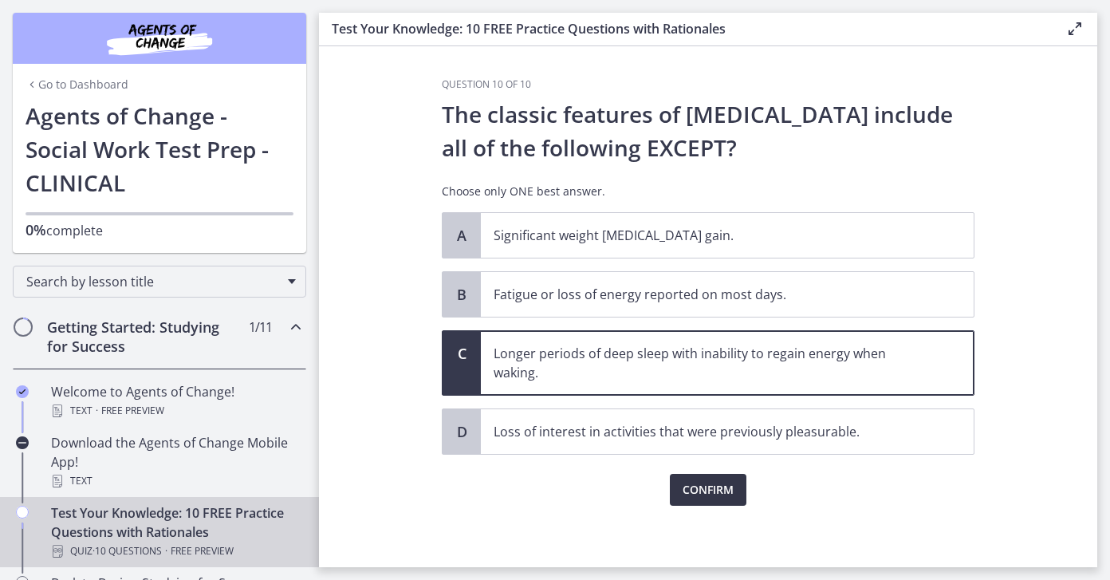
click at [711, 490] on span "Confirm" at bounding box center [707, 489] width 51 height 19
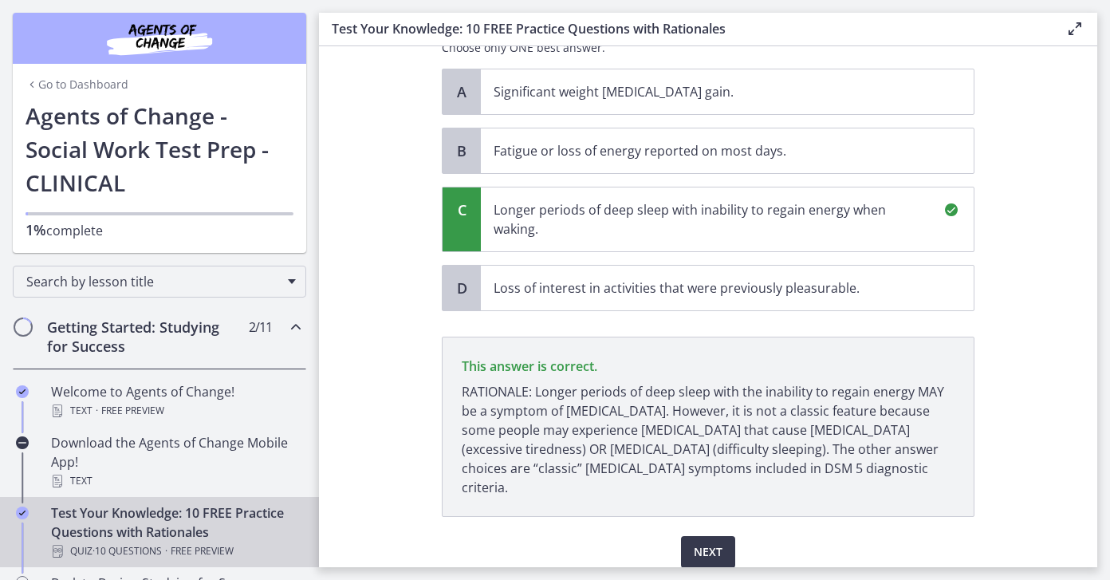
scroll to position [189, 0]
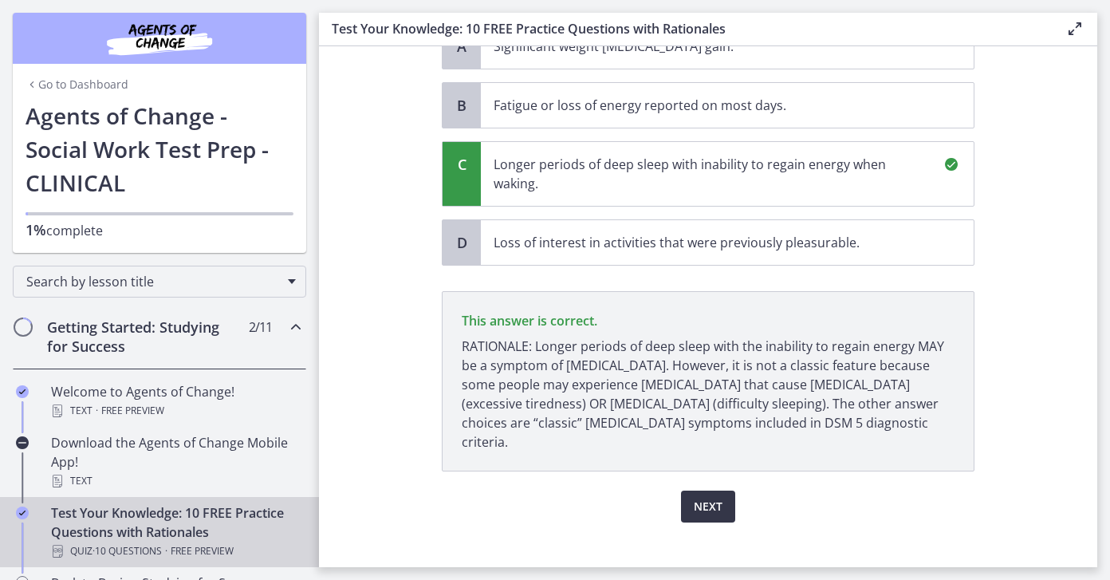
click at [714, 497] on span "Next" at bounding box center [708, 506] width 29 height 19
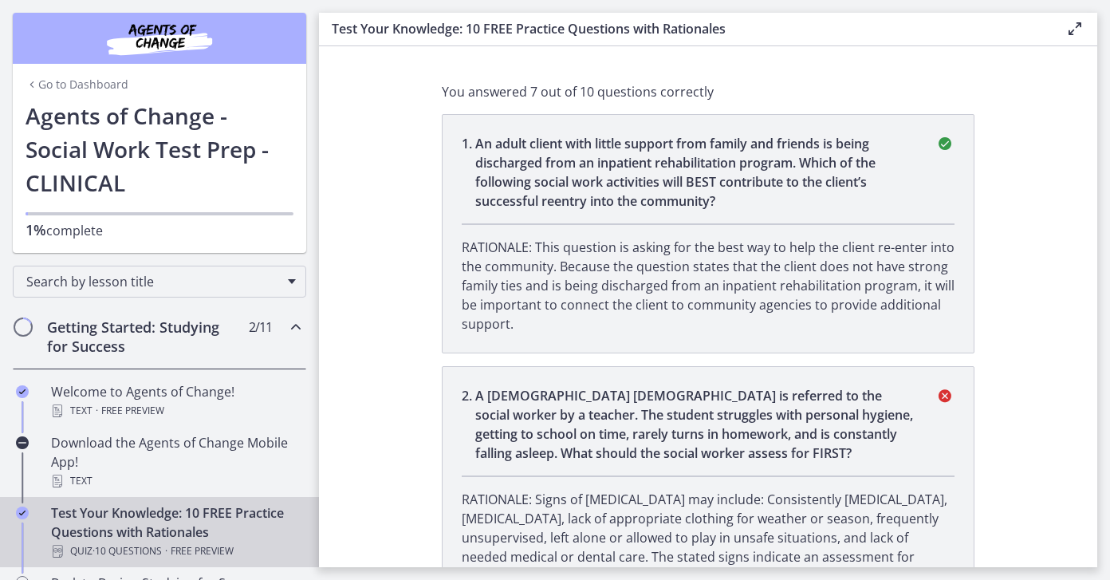
scroll to position [0, 0]
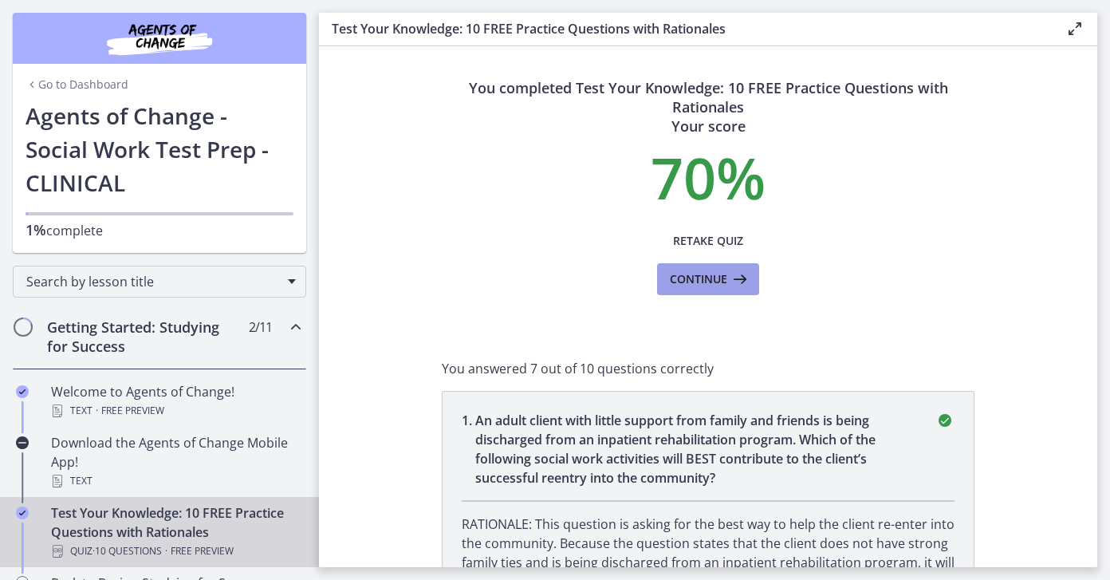
click at [722, 281] on span "Continue" at bounding box center [698, 278] width 57 height 19
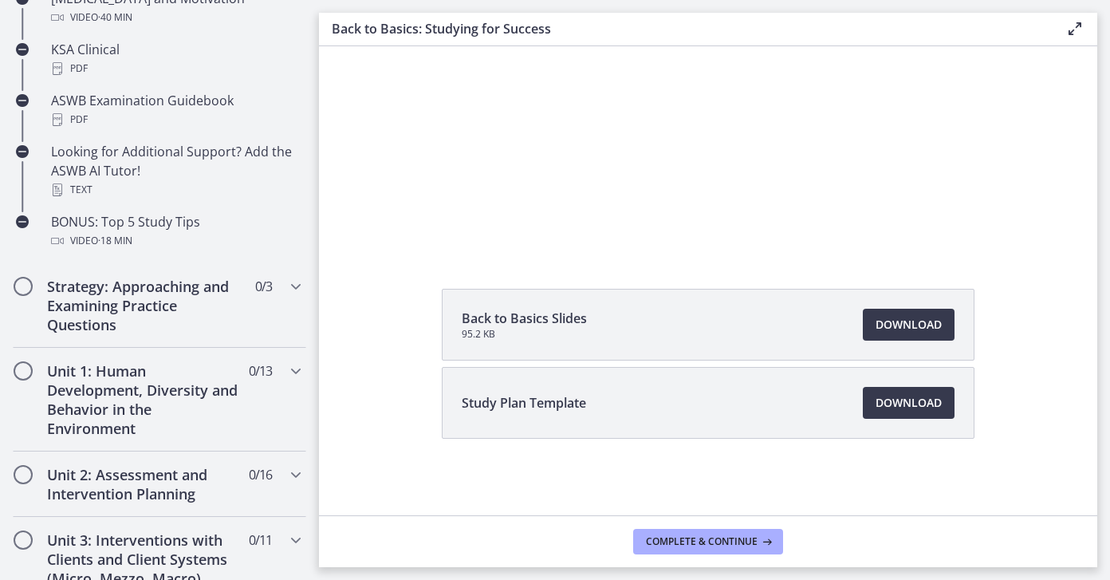
scroll to position [746, 0]
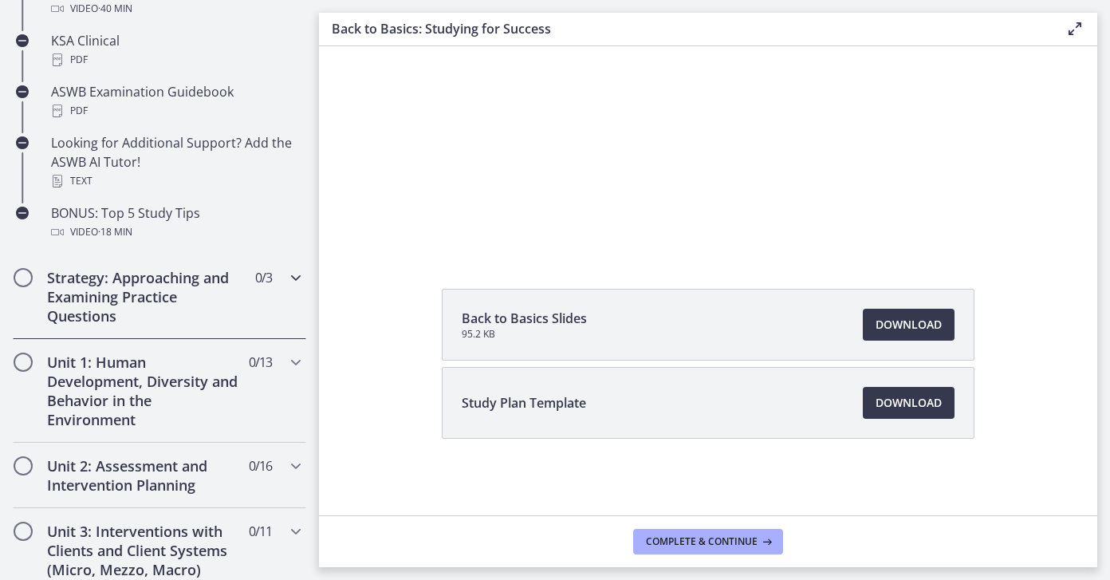
click at [197, 297] on h2 "Strategy: Approaching and Examining Practice Questions" at bounding box center [144, 296] width 195 height 57
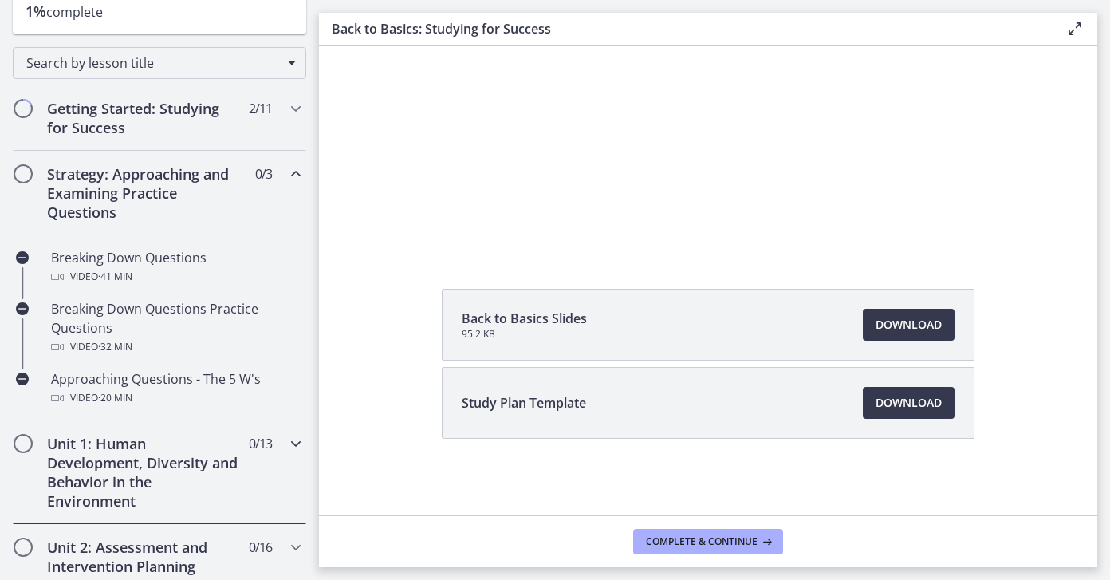
scroll to position [178, 0]
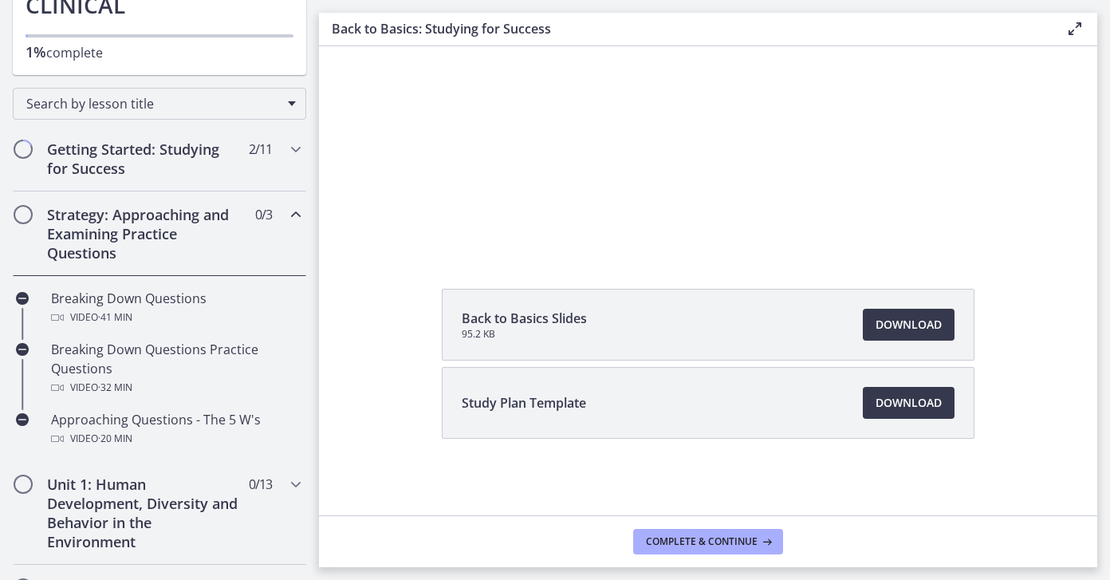
click at [293, 227] on div "Strategy: Approaching and Examining Practice Questions 0 / 3 Completed" at bounding box center [159, 233] width 293 height 85
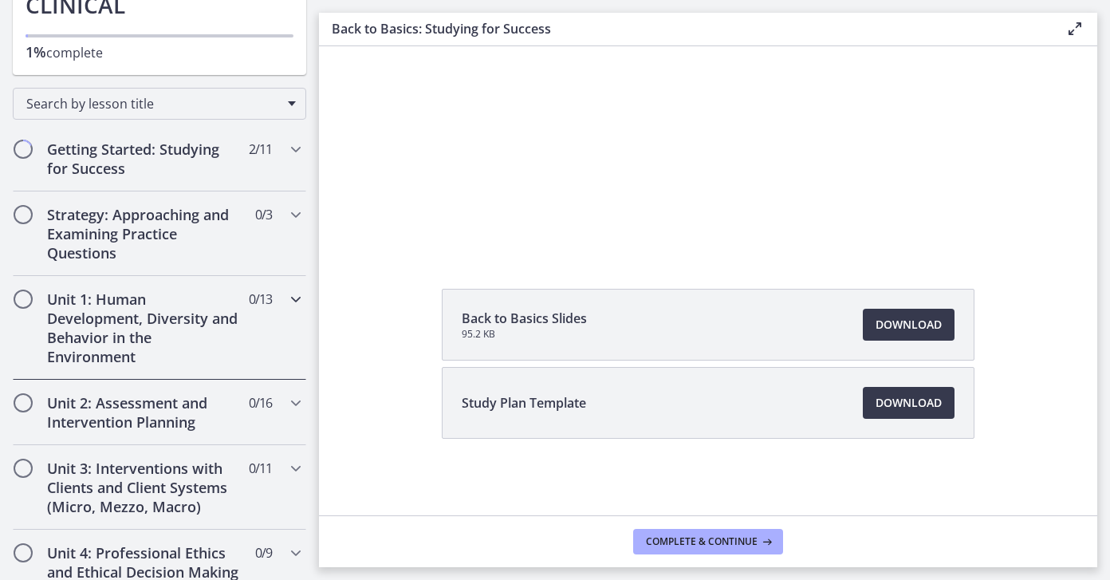
click at [299, 305] on icon "Chapters" at bounding box center [295, 298] width 19 height 19
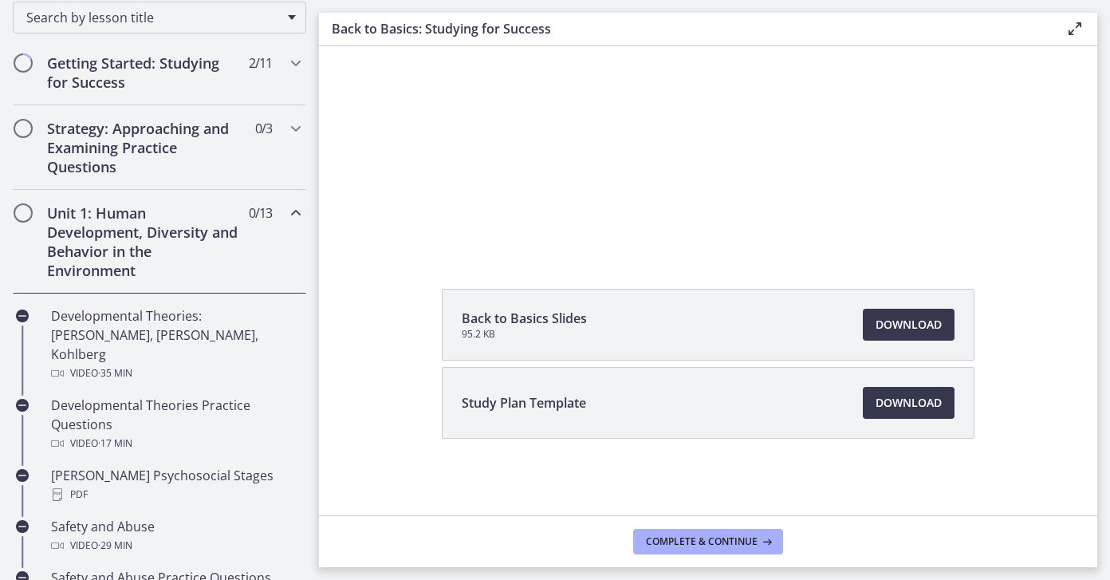
scroll to position [259, 0]
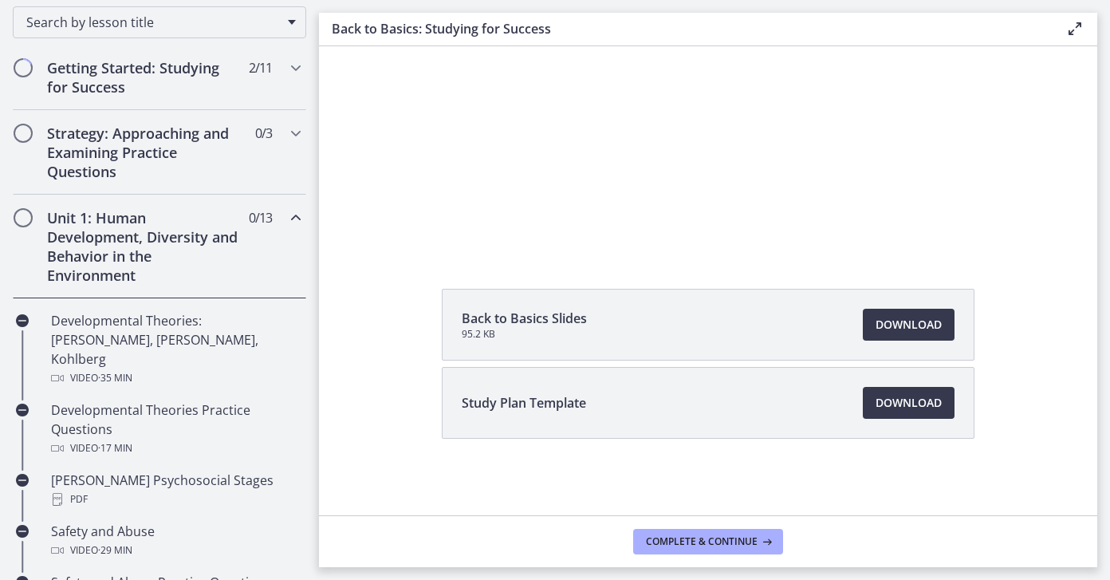
click at [297, 216] on icon "Chapters" at bounding box center [295, 217] width 19 height 19
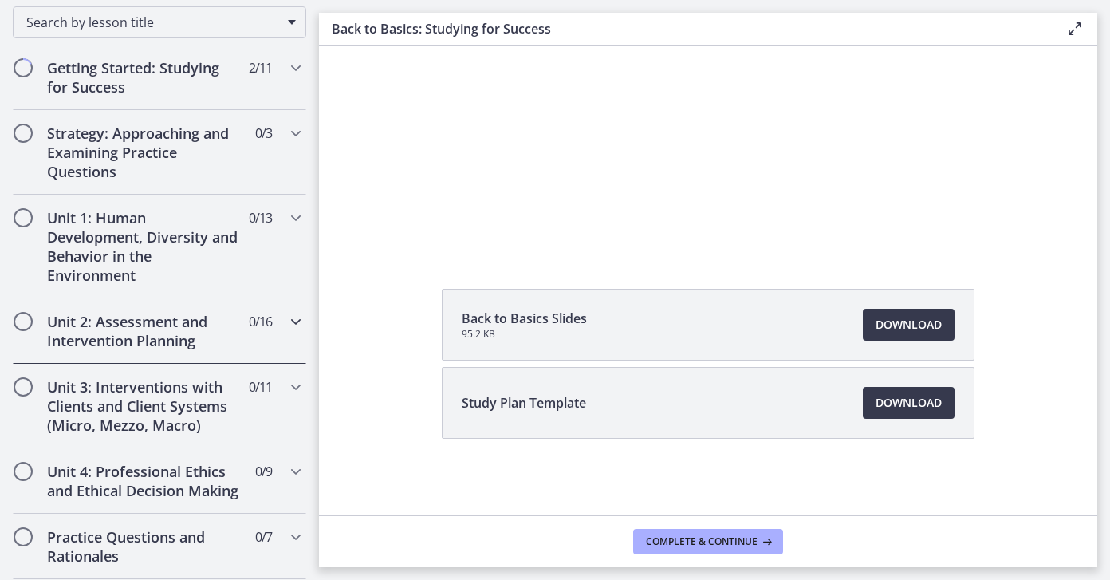
click at [283, 322] on div "Unit 2: Assessment and Intervention Planning 0 / 16 Completed" at bounding box center [159, 330] width 293 height 65
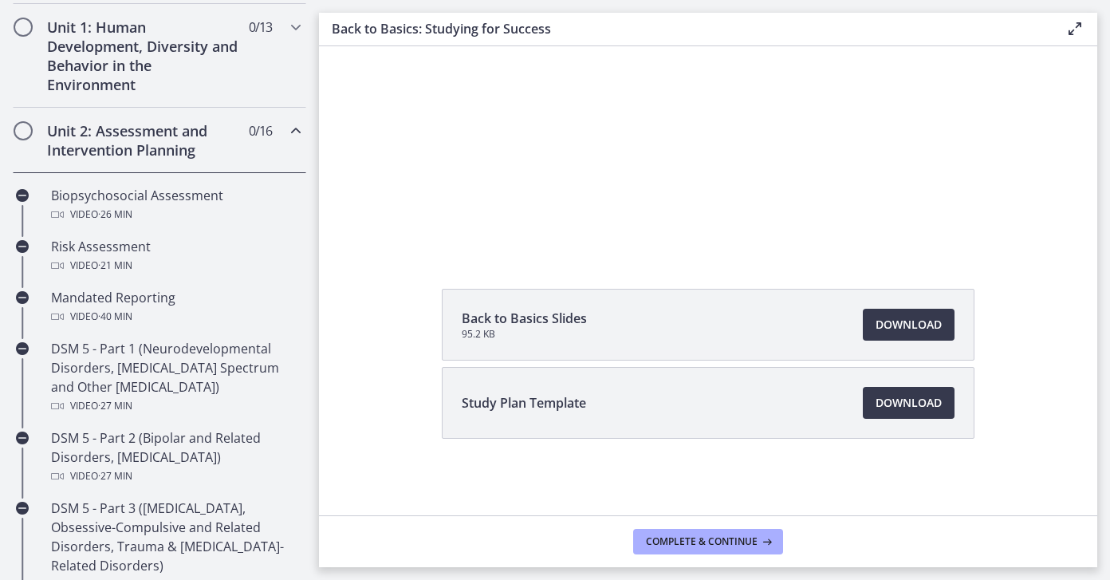
scroll to position [449, 0]
click at [298, 128] on icon "Chapters" at bounding box center [295, 131] width 19 height 19
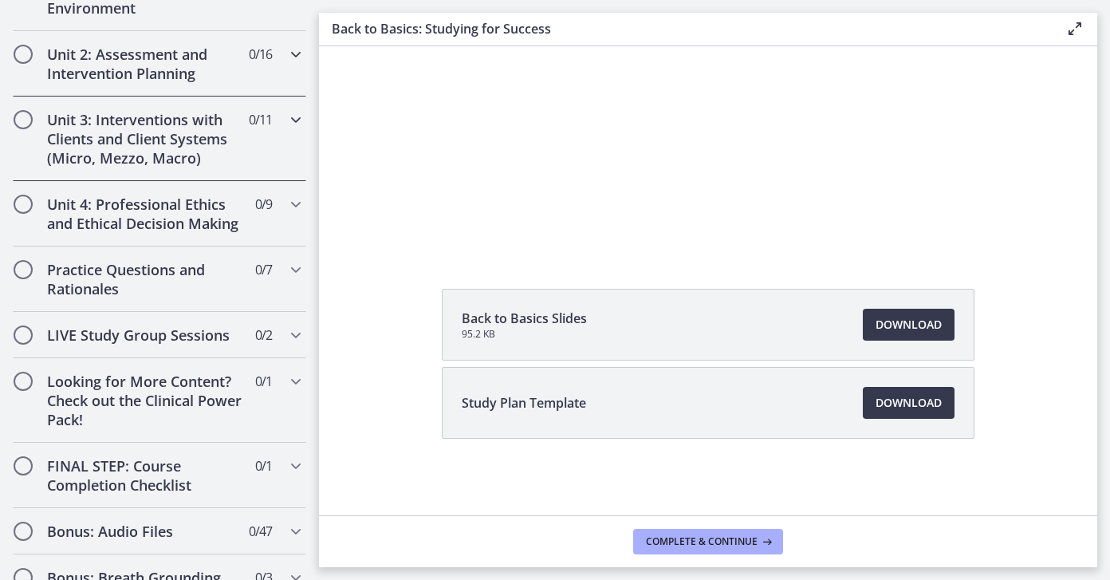
scroll to position [527, 0]
click at [291, 125] on icon "Chapters" at bounding box center [295, 118] width 19 height 19
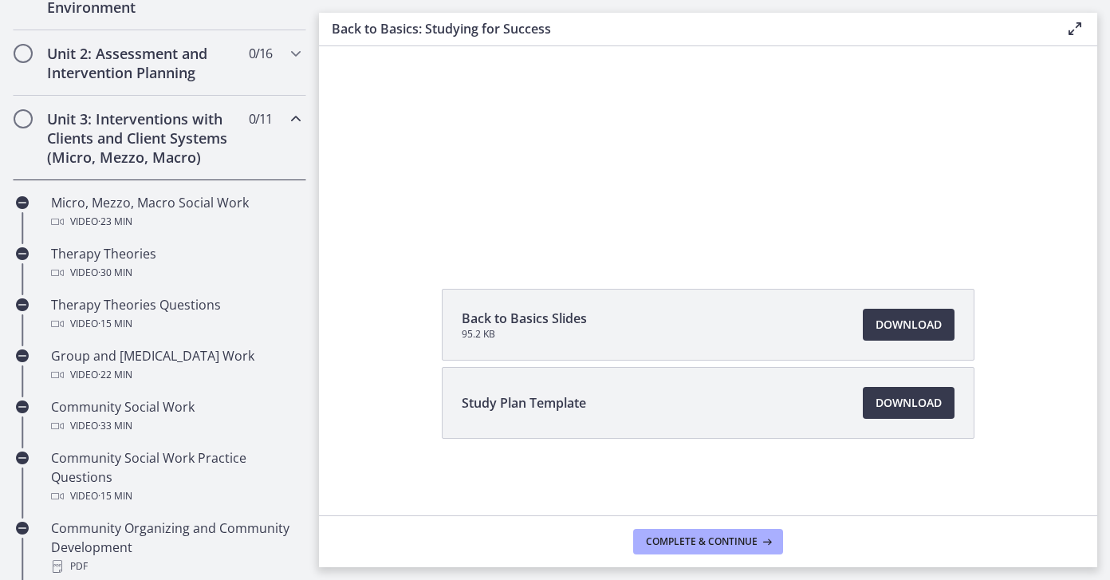
click at [289, 137] on div "Unit 3: Interventions with Clients and Client Systems (Micro, Mezzo, Macro) 0 /…" at bounding box center [159, 138] width 293 height 85
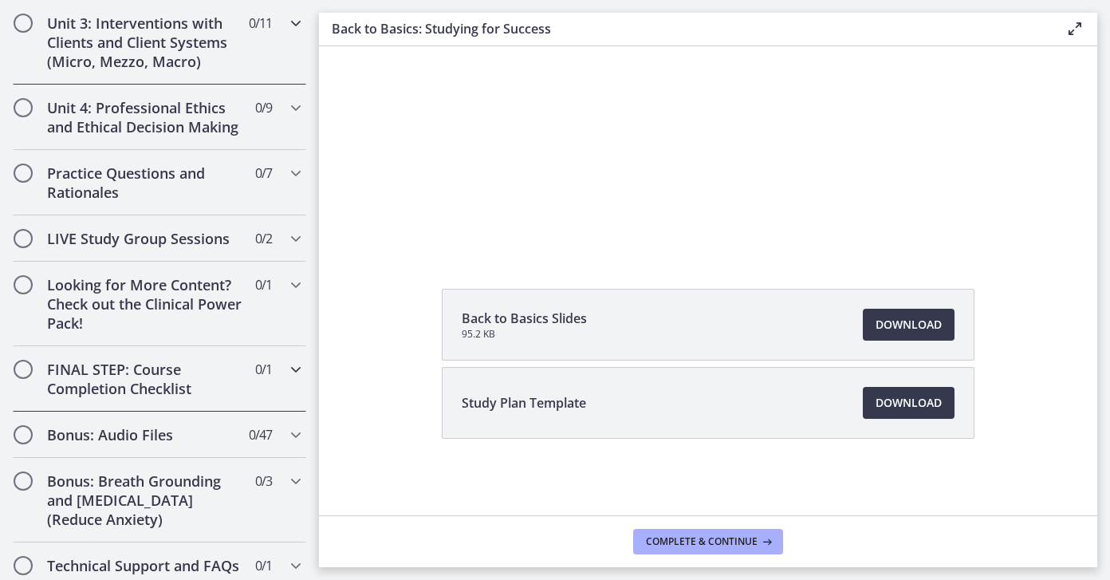
scroll to position [716, 0]
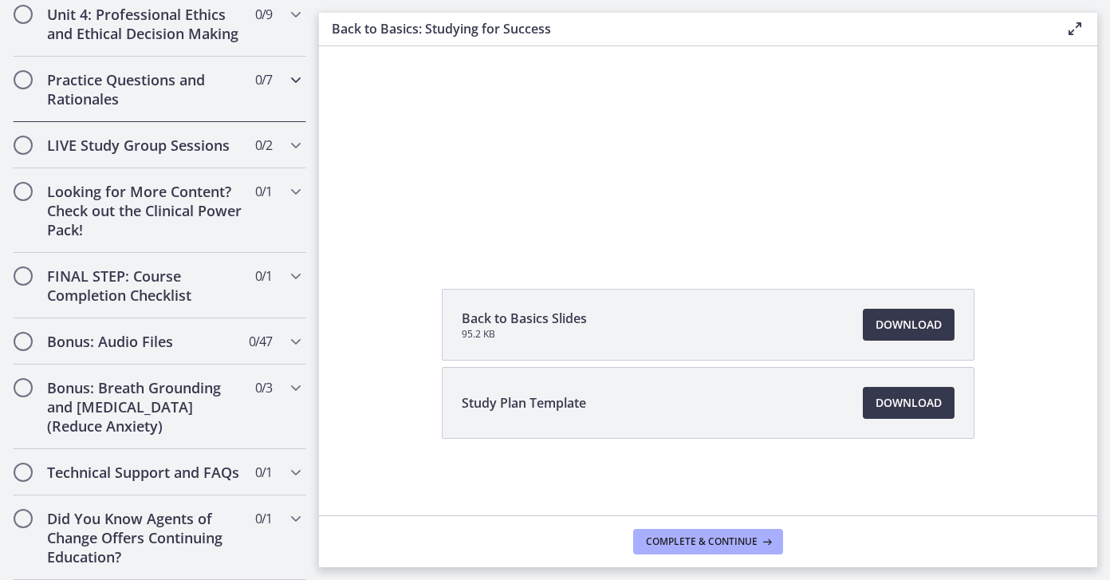
click at [213, 105] on h2 "Practice Questions and Rationales" at bounding box center [144, 89] width 195 height 38
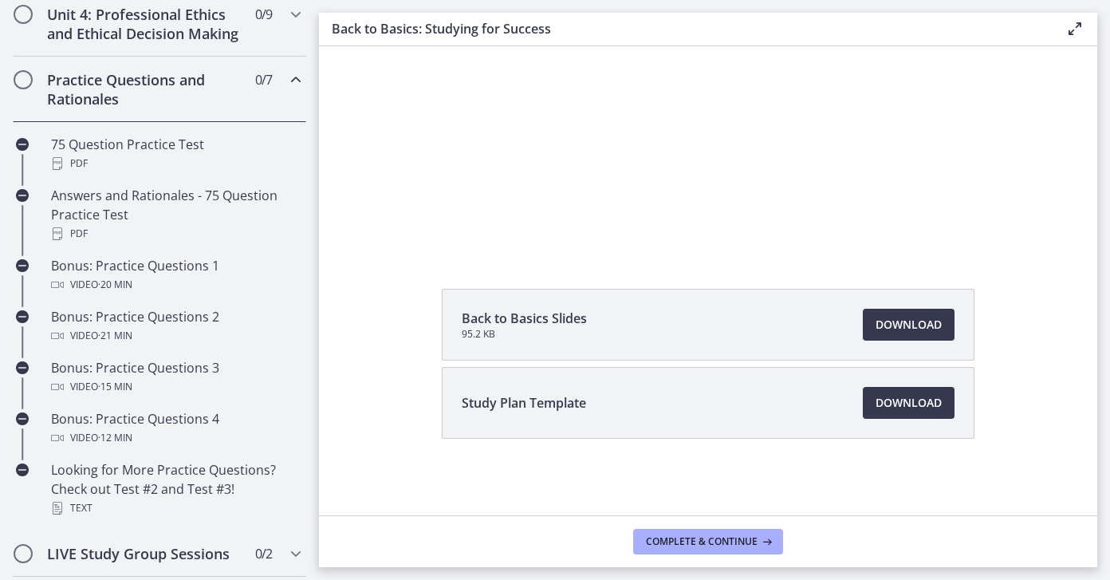
click at [251, 99] on div "Practice Questions and Rationales 0 / 7 Completed" at bounding box center [159, 89] width 293 height 65
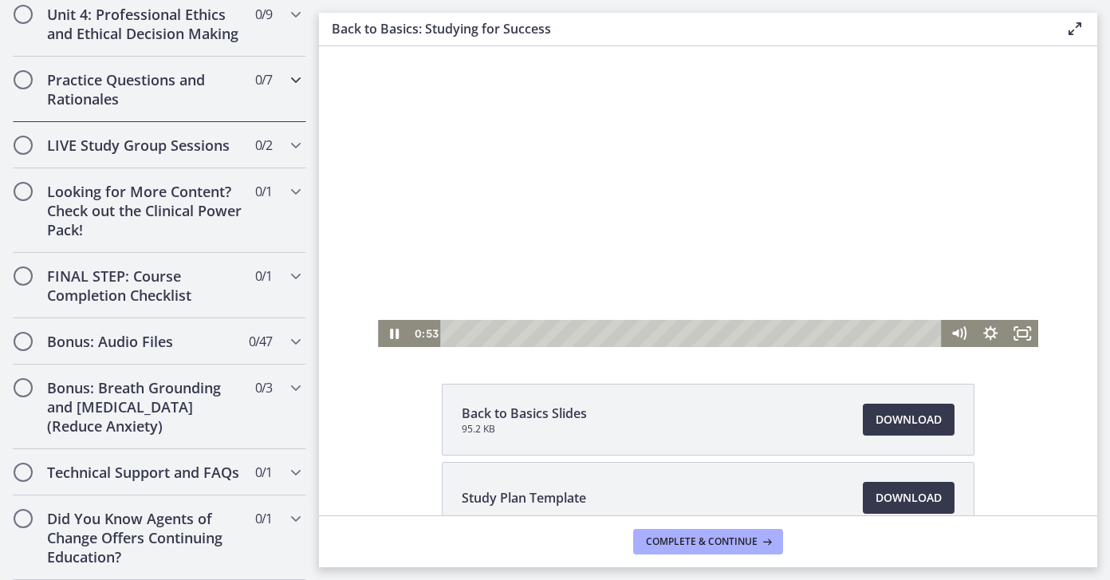
scroll to position [0, 0]
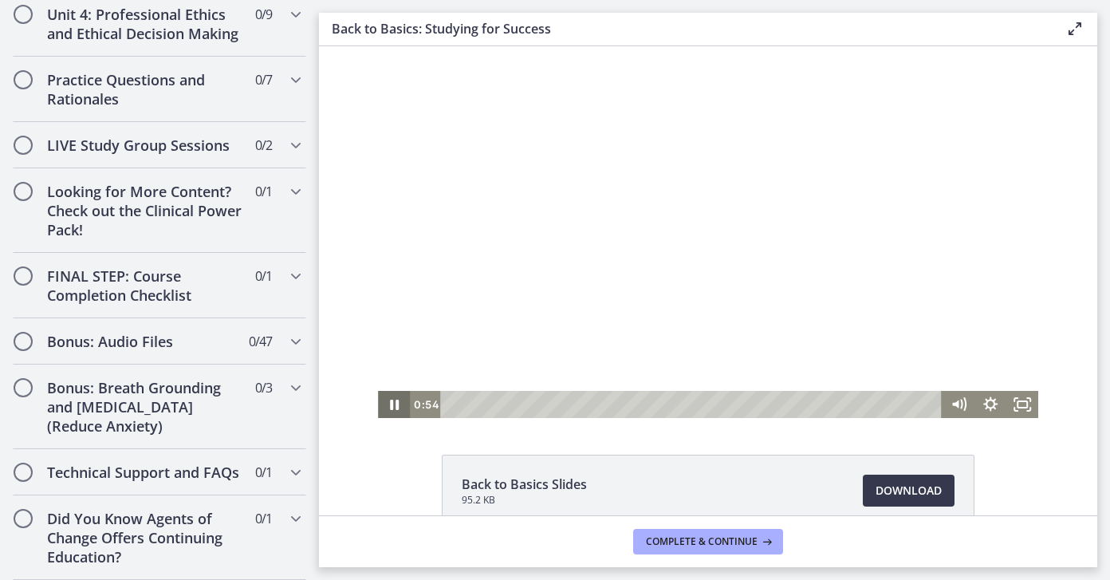
click at [392, 411] on icon "Pause" at bounding box center [394, 404] width 32 height 27
